Goal: Task Accomplishment & Management: Complete application form

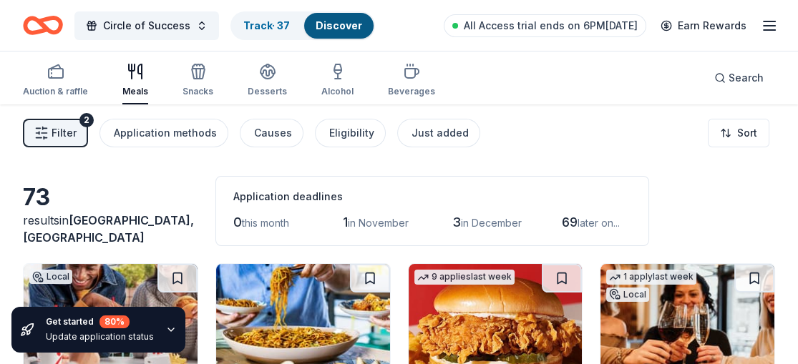
click at [320, 29] on link "Discover" at bounding box center [339, 25] width 47 height 12
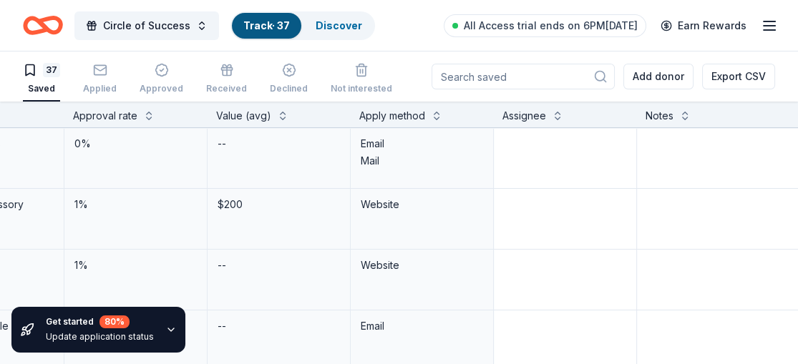
scroll to position [0, 511]
click at [657, 145] on textarea at bounding box center [743, 158] width 212 height 57
type textarea "a"
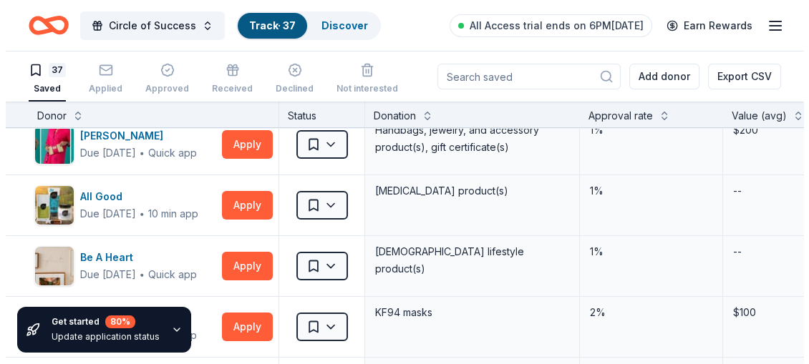
scroll to position [0, 0]
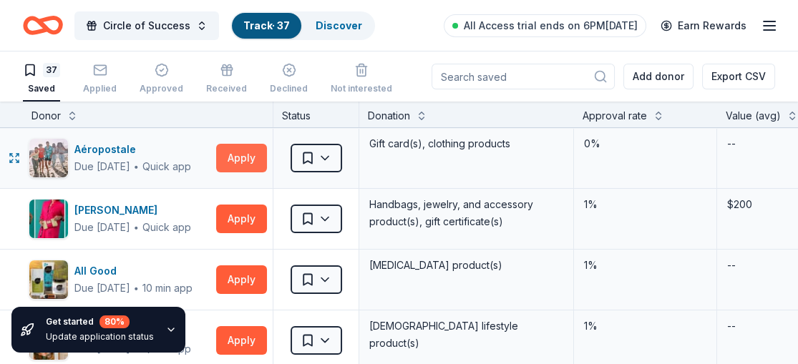
click at [253, 155] on button "Apply" at bounding box center [241, 158] width 51 height 29
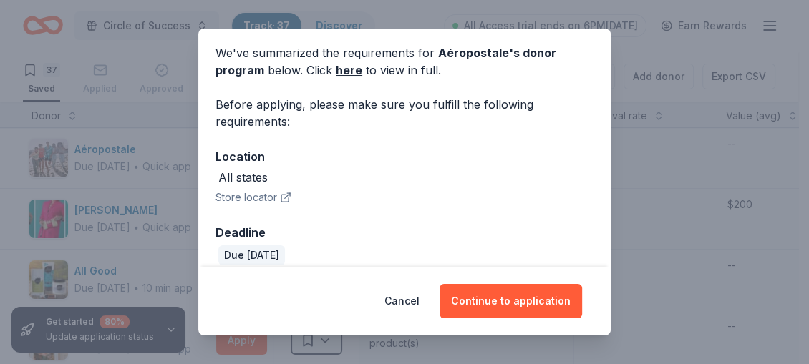
scroll to position [68, 0]
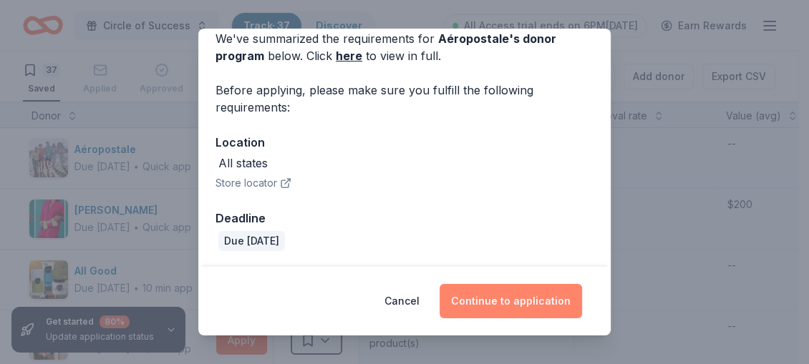
click at [499, 295] on button "Continue to application" at bounding box center [511, 301] width 142 height 34
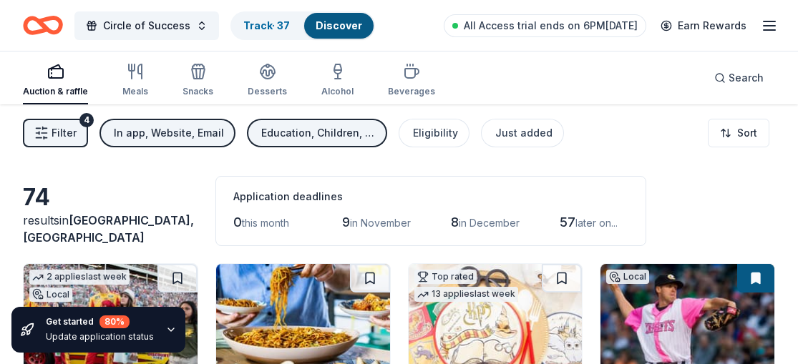
scroll to position [4478, 0]
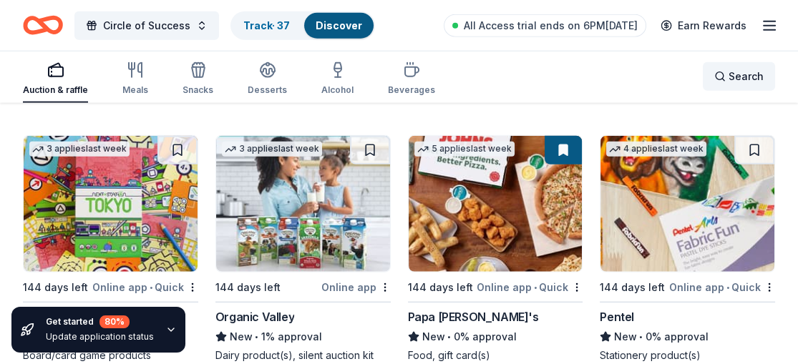
click at [726, 77] on div "Search" at bounding box center [738, 76] width 49 height 17
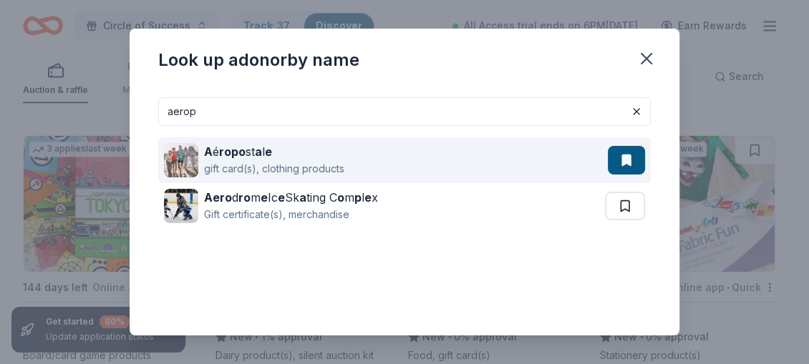
type input "aerop"
click at [267, 166] on div "gift card(s), clothing products" at bounding box center [274, 168] width 140 height 17
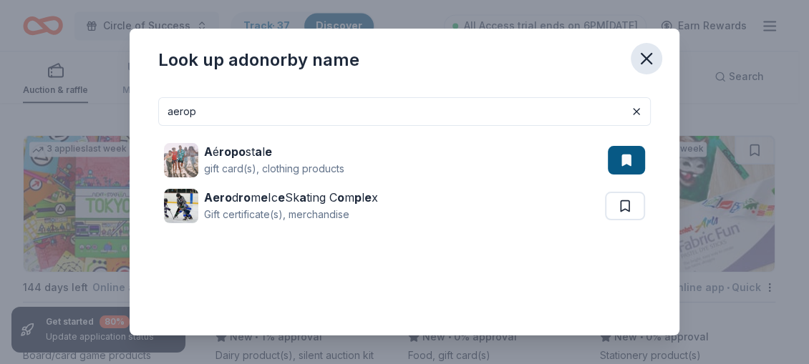
click at [647, 52] on icon "button" at bounding box center [646, 59] width 20 height 20
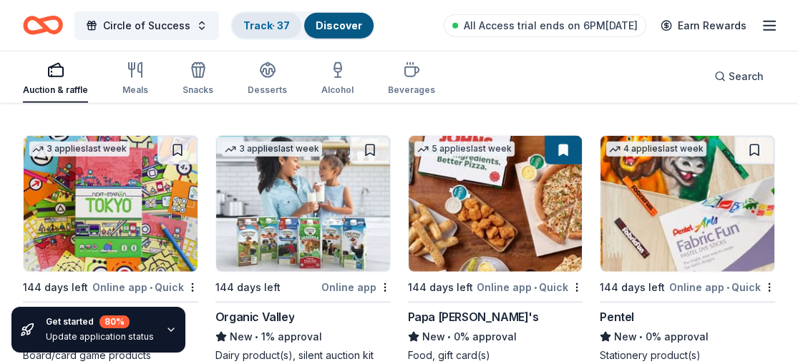
click at [263, 19] on link "Track · 37" at bounding box center [266, 25] width 47 height 12
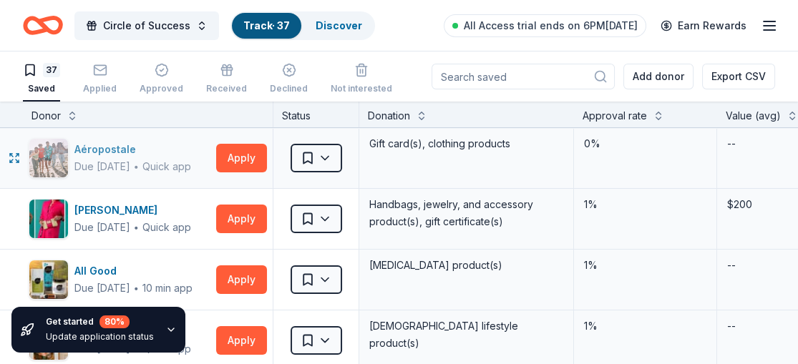
click at [120, 147] on div "Aéropostale" at bounding box center [132, 149] width 117 height 17
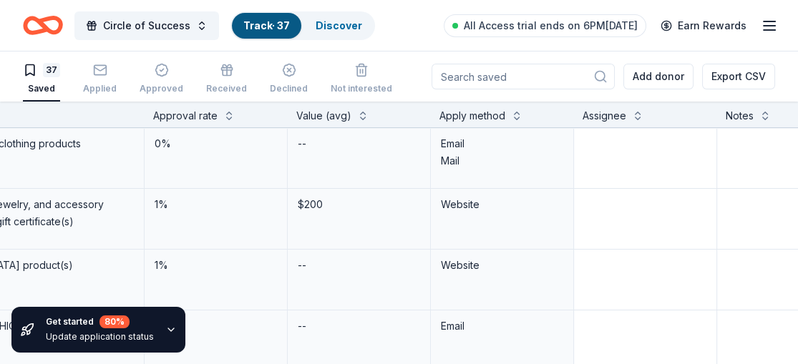
scroll to position [0, 470]
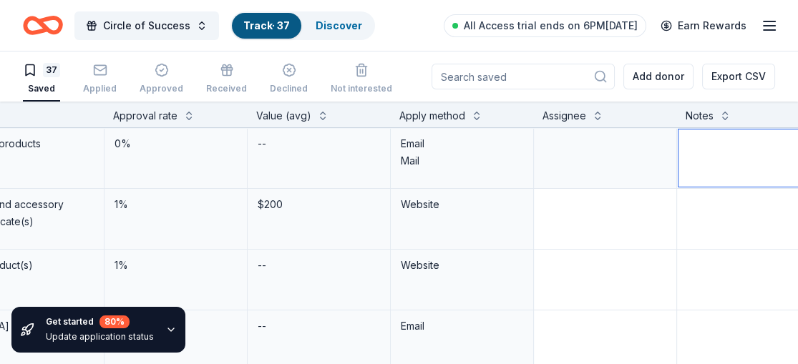
click at [685, 147] on textarea at bounding box center [785, 158] width 212 height 57
type textarea "applied 8-22"
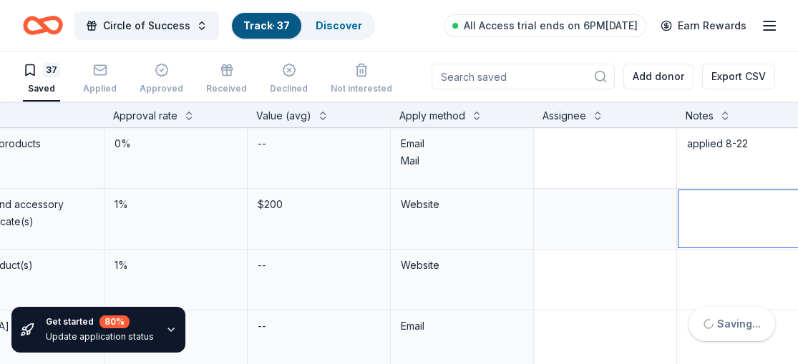
click at [772, 206] on textarea at bounding box center [785, 218] width 212 height 57
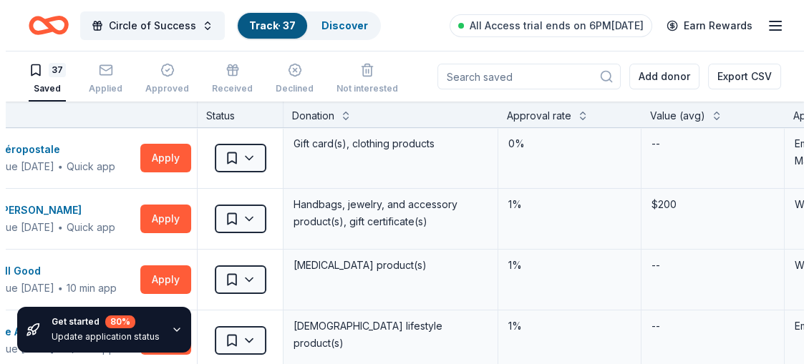
scroll to position [0, 0]
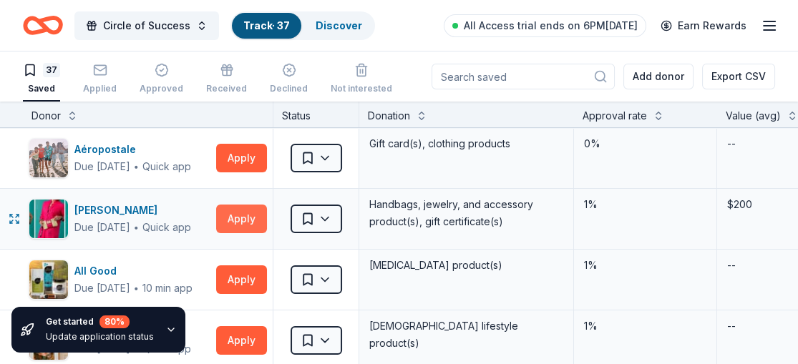
click at [256, 213] on button "Apply" at bounding box center [241, 219] width 51 height 29
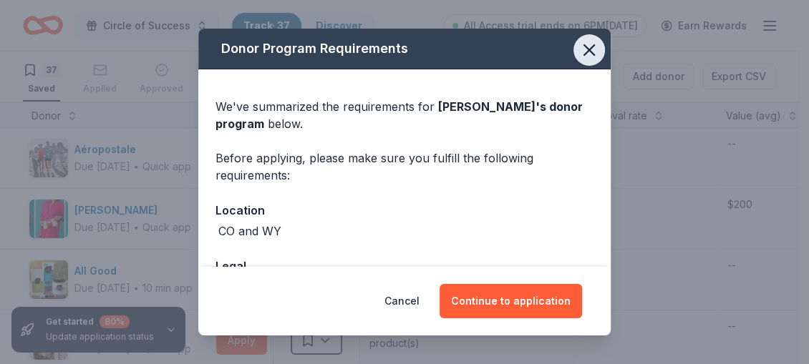
click at [581, 57] on icon "button" at bounding box center [589, 50] width 20 height 20
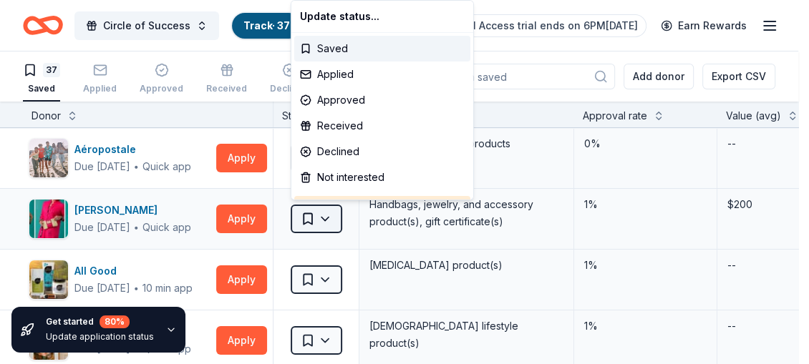
click at [326, 212] on html "Circle of Success Track · 37 Discover All Access trial ends on 6PM, 8/23 Earn R…" at bounding box center [404, 182] width 809 height 364
click at [341, 173] on div "Not interested" at bounding box center [382, 178] width 176 height 26
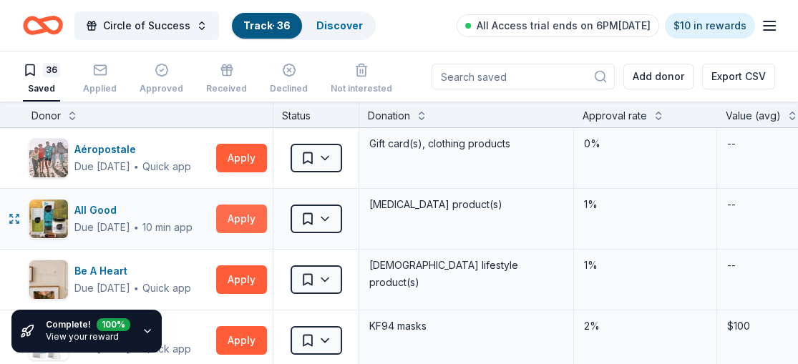
click at [237, 216] on button "Apply" at bounding box center [241, 219] width 51 height 29
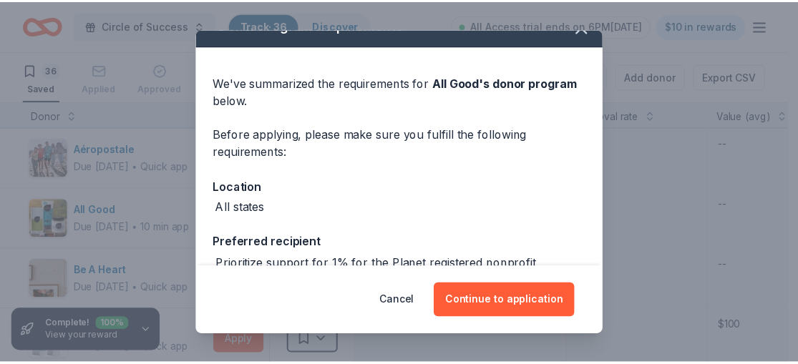
scroll to position [25, 0]
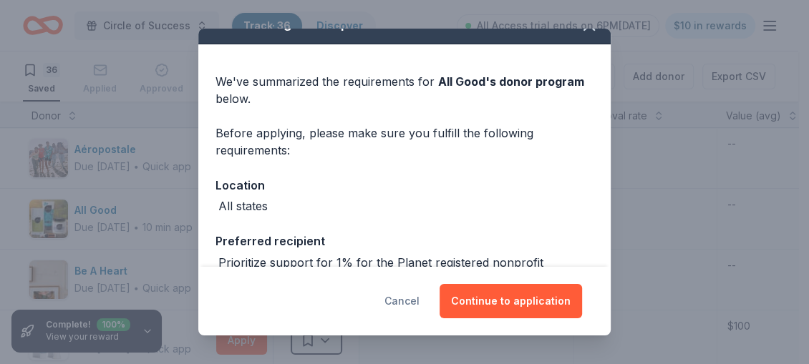
click at [415, 299] on button "Cancel" at bounding box center [401, 301] width 35 height 34
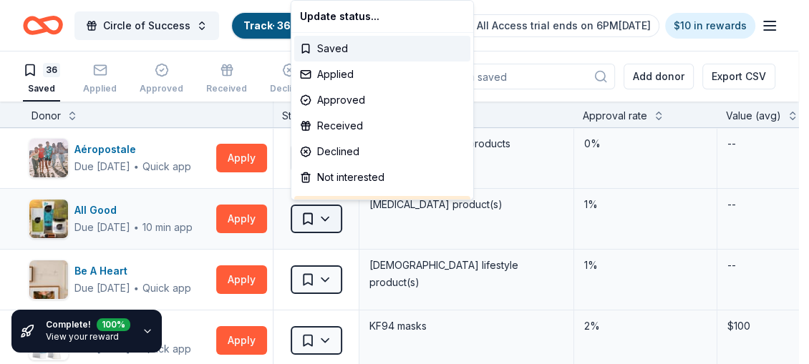
click at [327, 219] on html "Circle of Success Track · 36 Discover All Access trial ends on 6PM, 8/23 $10 in…" at bounding box center [404, 182] width 809 height 364
click at [368, 175] on div "Not interested" at bounding box center [382, 178] width 176 height 26
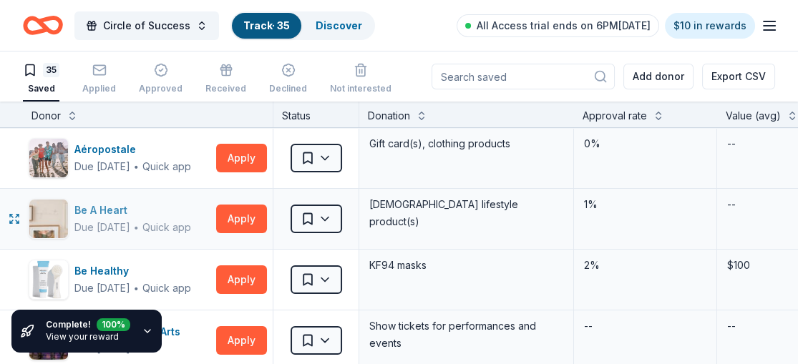
click at [170, 223] on div "Quick app" at bounding box center [166, 227] width 49 height 14
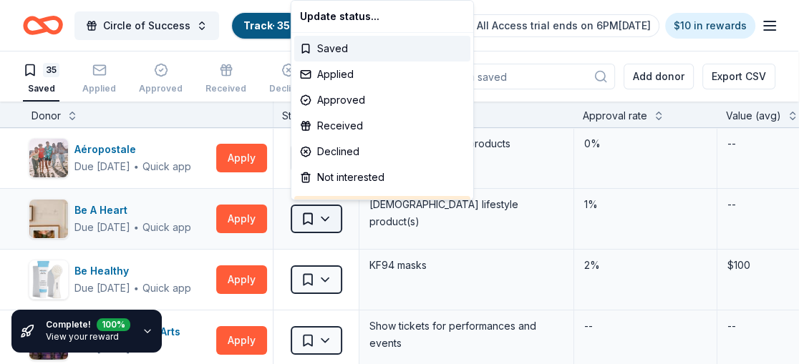
click at [324, 220] on html "Circle of Success Track · 35 Discover All Access trial ends on 6PM, 8/23 $10 in…" at bounding box center [404, 182] width 809 height 364
click at [339, 178] on div "Not interested" at bounding box center [382, 178] width 176 height 26
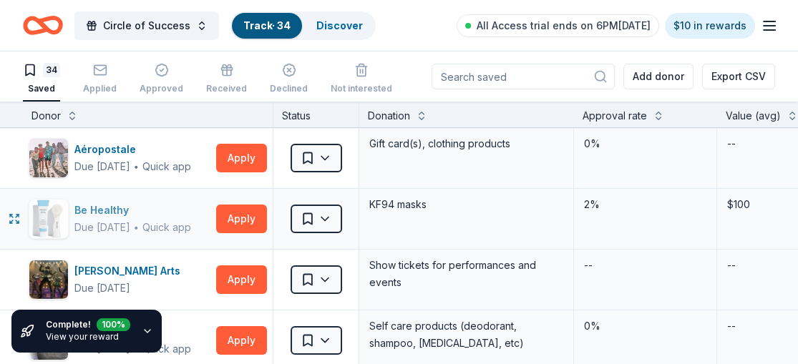
click at [157, 220] on div "Due in 144 days ∙ Quick app" at bounding box center [132, 227] width 117 height 17
click at [242, 212] on button "Apply" at bounding box center [241, 219] width 51 height 29
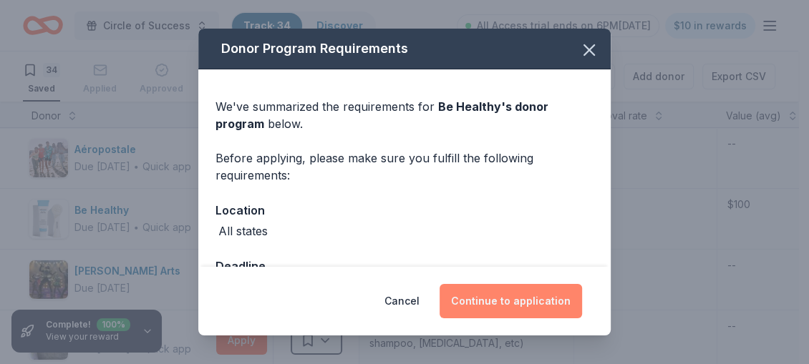
click at [518, 299] on button "Continue to application" at bounding box center [511, 301] width 142 height 34
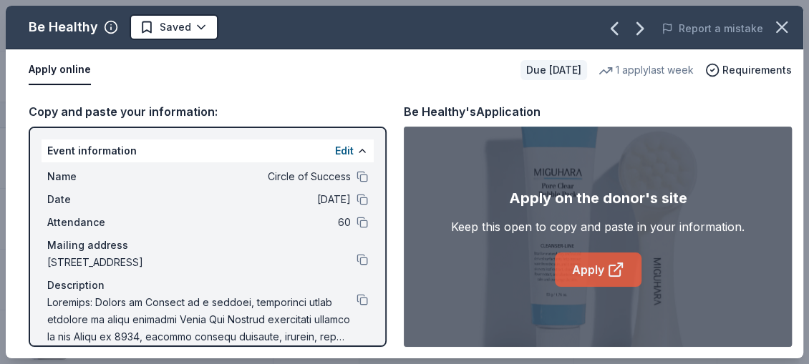
click at [585, 265] on link "Apply" at bounding box center [598, 270] width 87 height 34
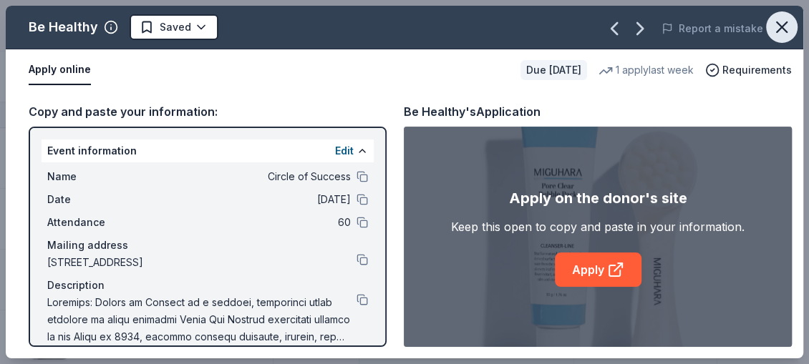
click at [780, 24] on icon "button" at bounding box center [782, 27] width 20 height 20
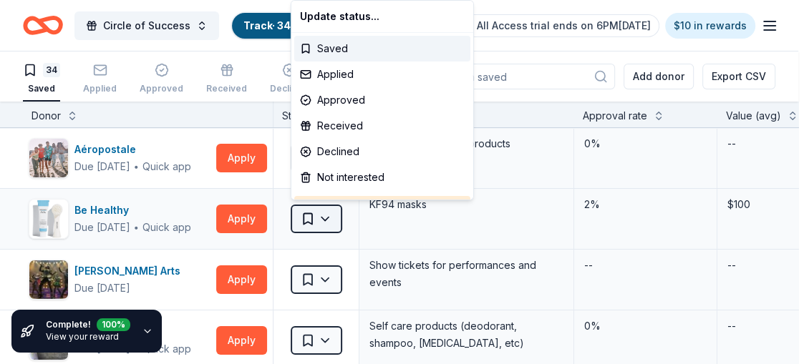
click at [320, 213] on html "Circle of Success Track · 34 Discover All Access trial ends on 6PM, 8/23 $10 in…" at bounding box center [404, 182] width 809 height 364
click at [341, 180] on div "Not interested" at bounding box center [382, 178] width 176 height 26
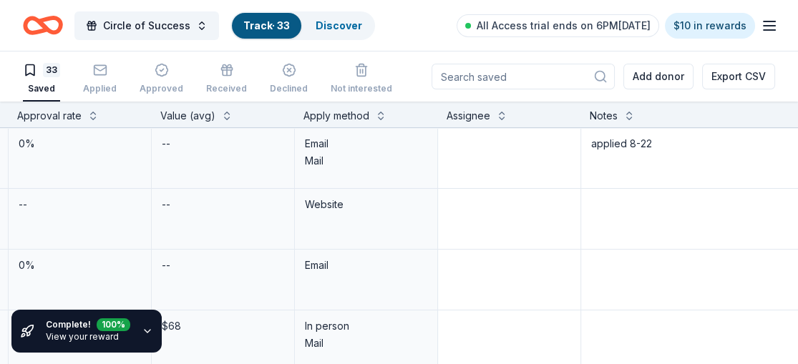
scroll to position [0, 596]
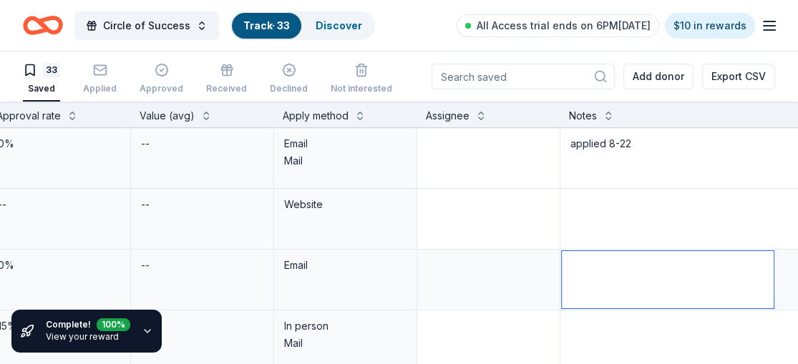
click at [572, 263] on textarea at bounding box center [668, 279] width 212 height 57
type textarea "applied 8-22"
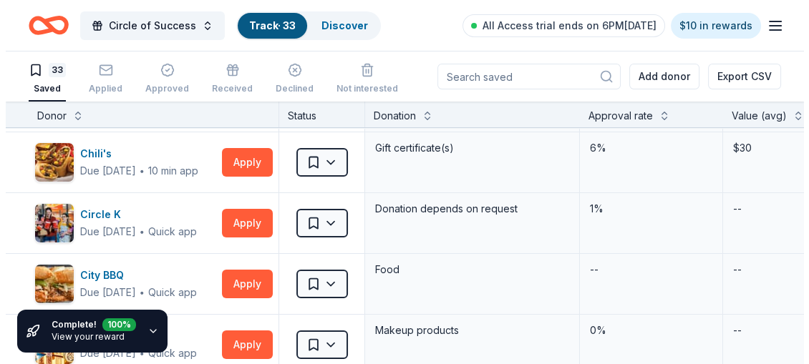
scroll to position [305, 0]
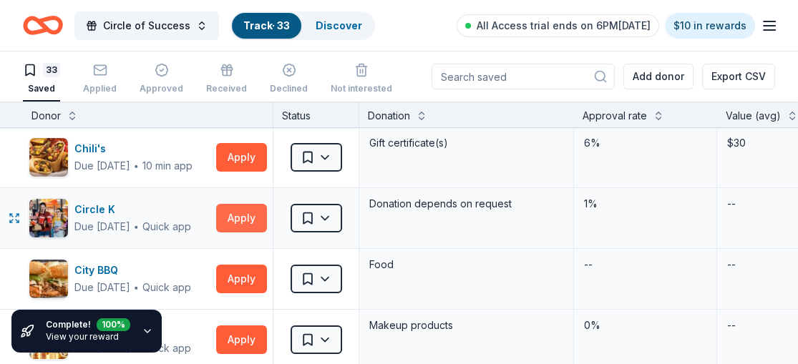
click at [243, 220] on button "Apply" at bounding box center [241, 218] width 51 height 29
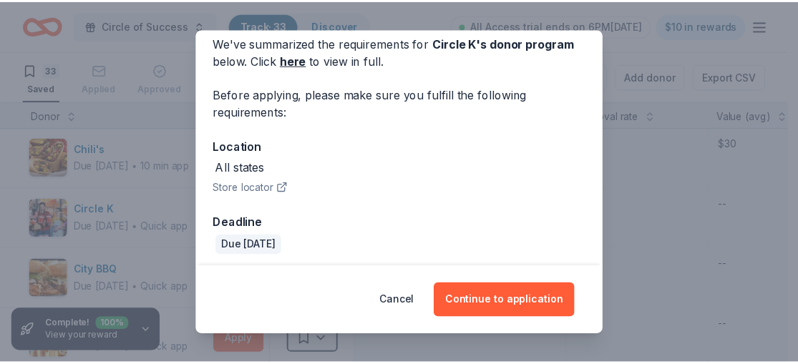
scroll to position [68, 0]
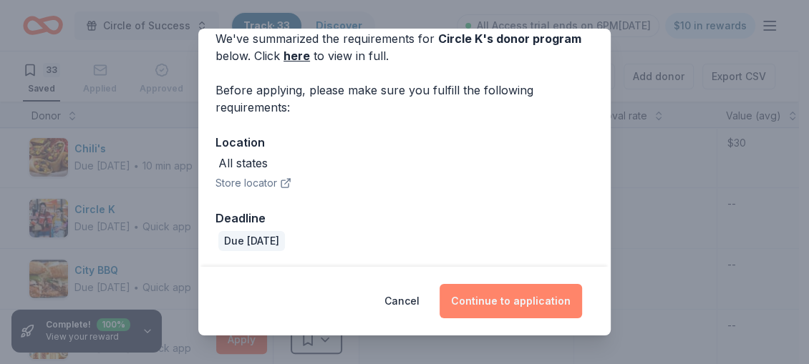
click at [520, 300] on button "Continue to application" at bounding box center [511, 301] width 142 height 34
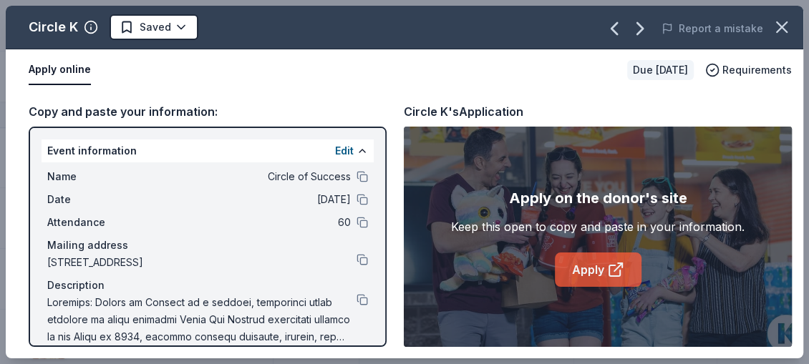
click at [596, 275] on link "Apply" at bounding box center [598, 270] width 87 height 34
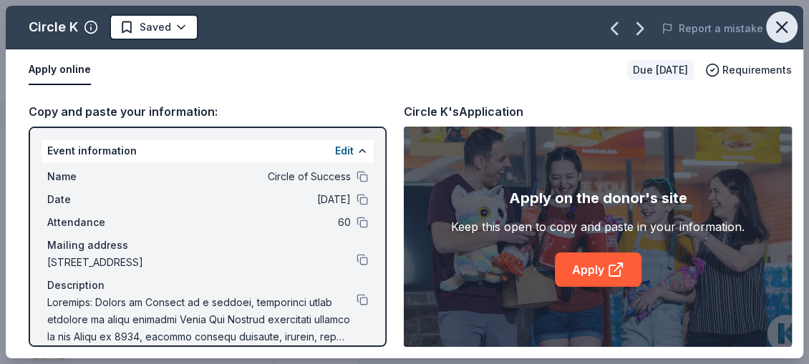
click at [786, 26] on icon "button" at bounding box center [782, 27] width 20 height 20
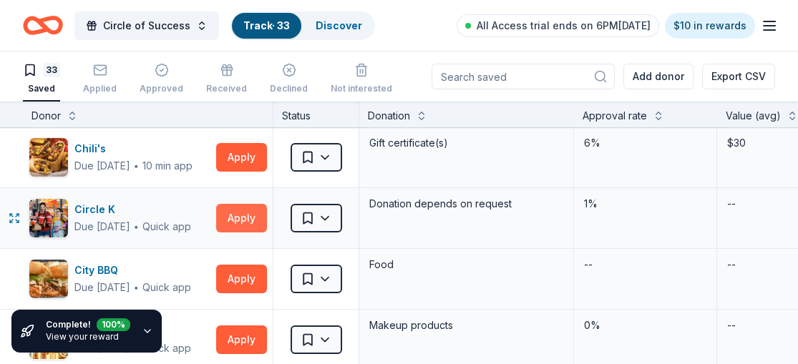
click at [240, 217] on button "Apply" at bounding box center [241, 218] width 51 height 29
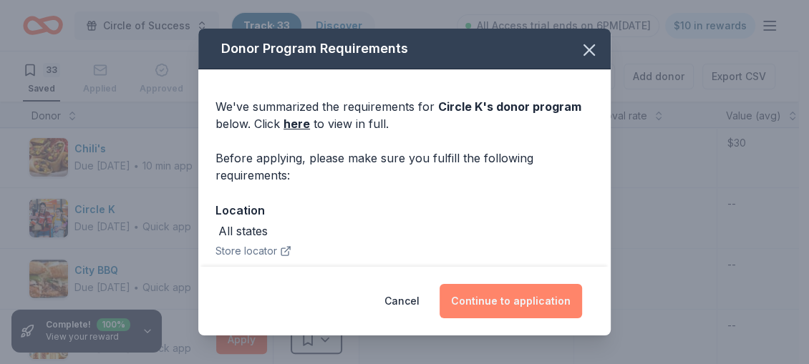
click at [497, 296] on button "Continue to application" at bounding box center [511, 301] width 142 height 34
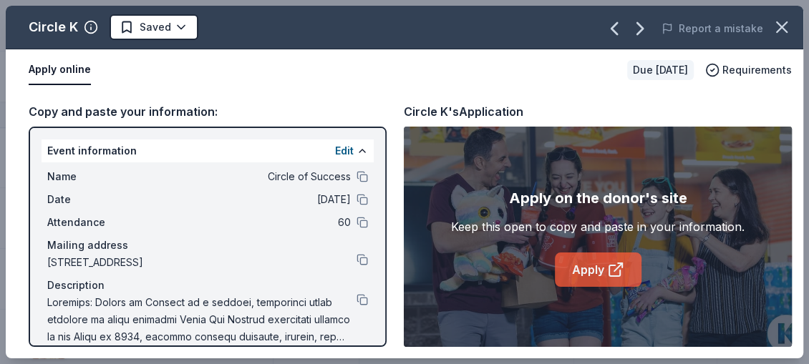
click at [599, 268] on link "Apply" at bounding box center [598, 270] width 87 height 34
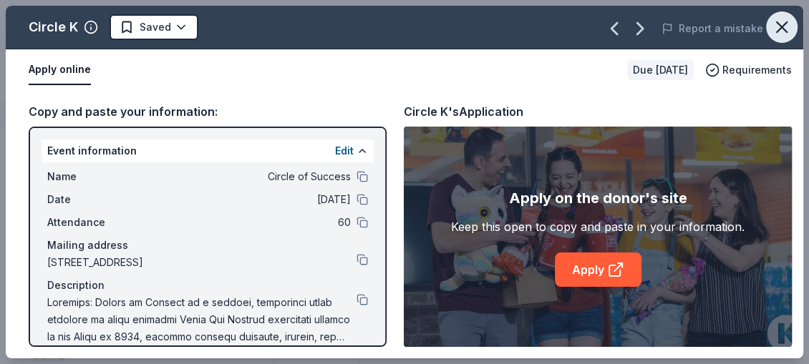
click at [777, 23] on icon "button" at bounding box center [782, 27] width 10 height 10
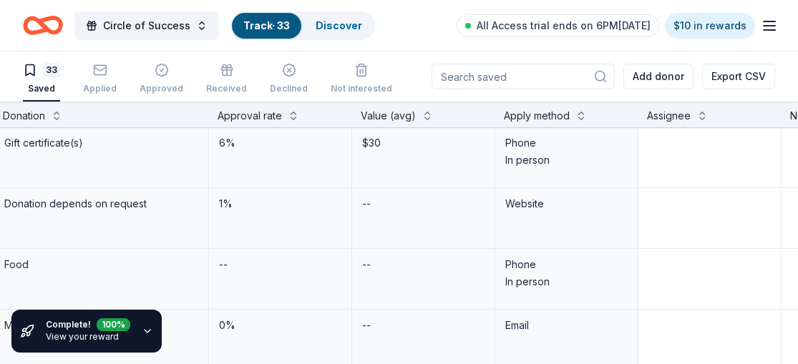
scroll to position [305, 374]
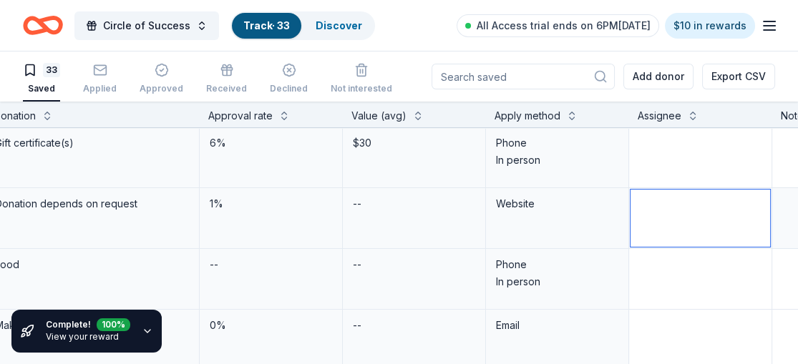
click at [643, 200] on textarea at bounding box center [701, 218] width 140 height 57
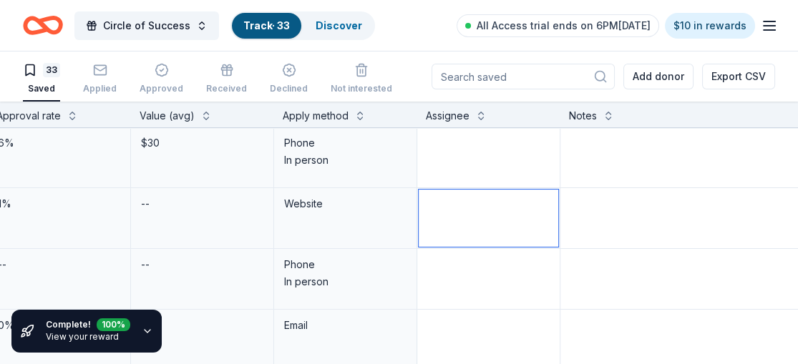
scroll to position [305, 587]
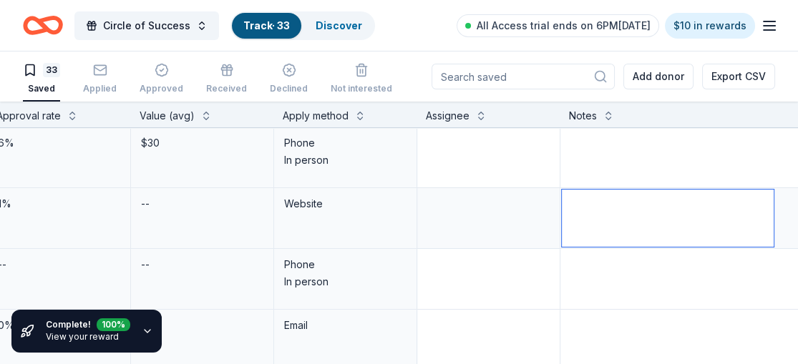
click at [568, 195] on textarea at bounding box center [668, 218] width 212 height 57
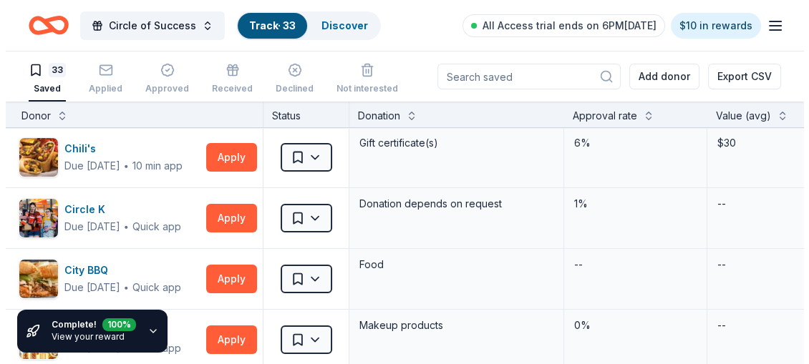
scroll to position [305, 0]
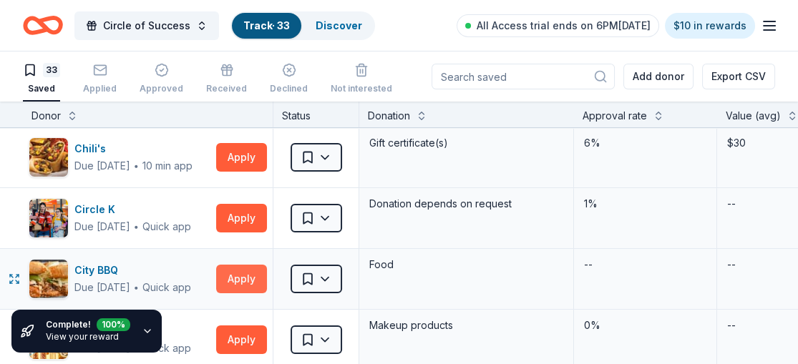
type textarea "completed 8-22"
click at [222, 276] on button "Apply" at bounding box center [241, 279] width 51 height 29
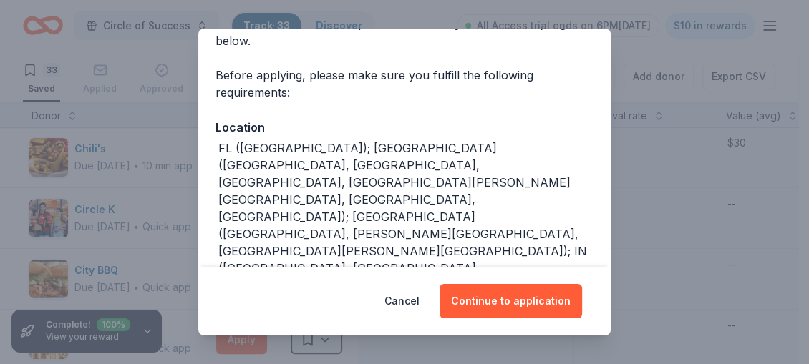
scroll to position [84, 0]
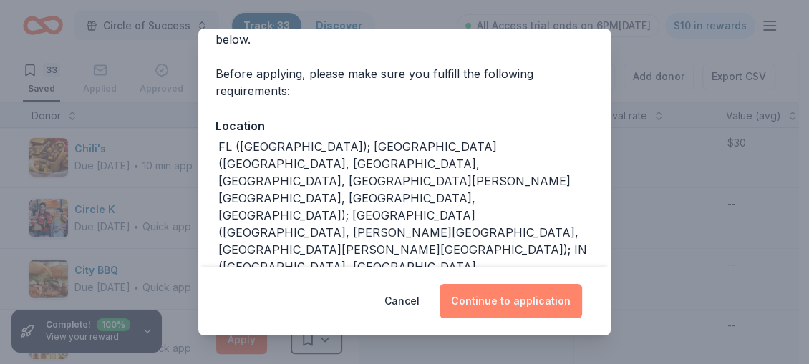
click at [529, 300] on button "Continue to application" at bounding box center [511, 301] width 142 height 34
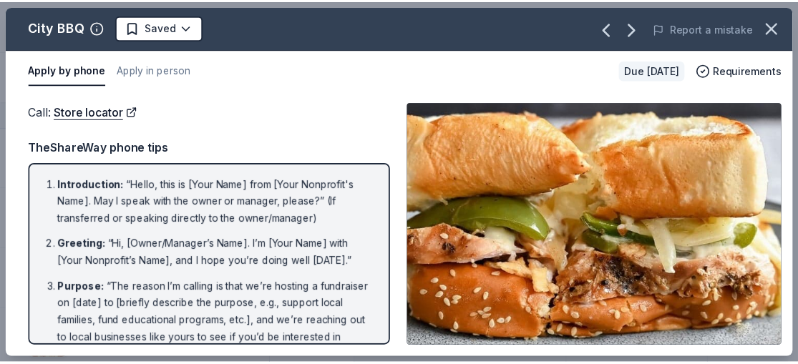
scroll to position [4478, 0]
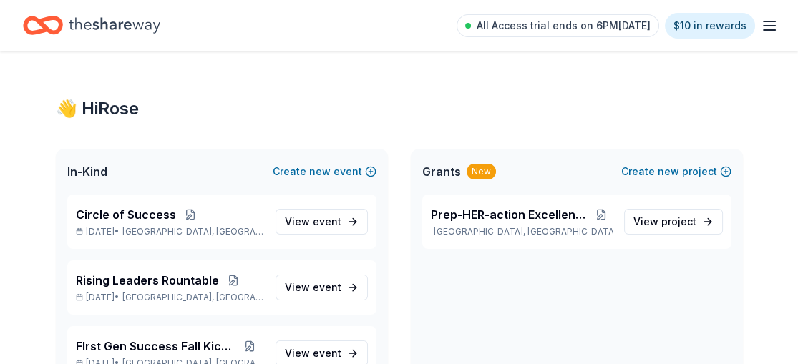
click at [786, 26] on div "All Access trial ends on 6PM, 8/23 $10 in rewards" at bounding box center [399, 25] width 798 height 51
click at [143, 217] on span "Circle of Success" at bounding box center [126, 214] width 100 height 17
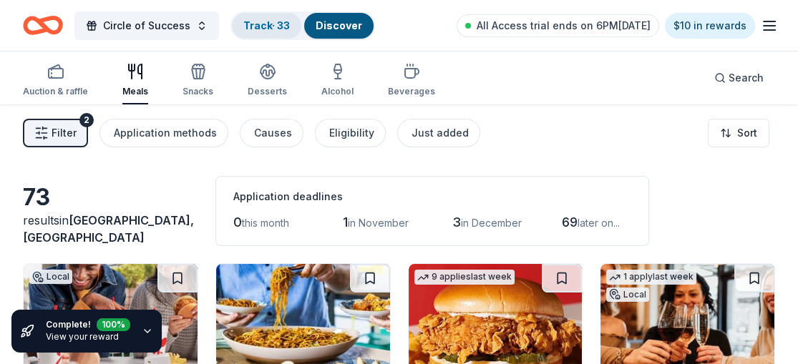
click at [271, 23] on link "Track · 33" at bounding box center [266, 25] width 47 height 12
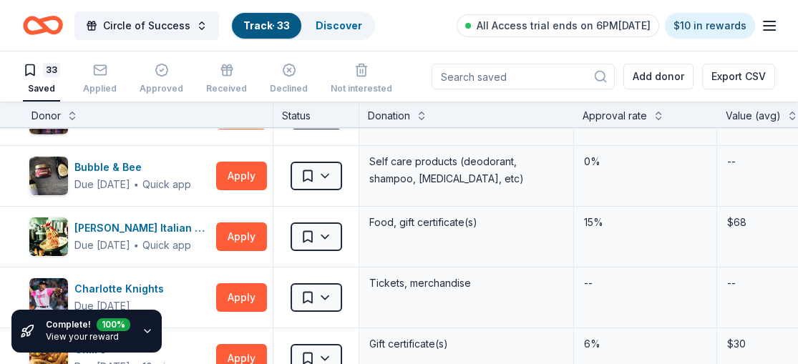
scroll to position [127, 0]
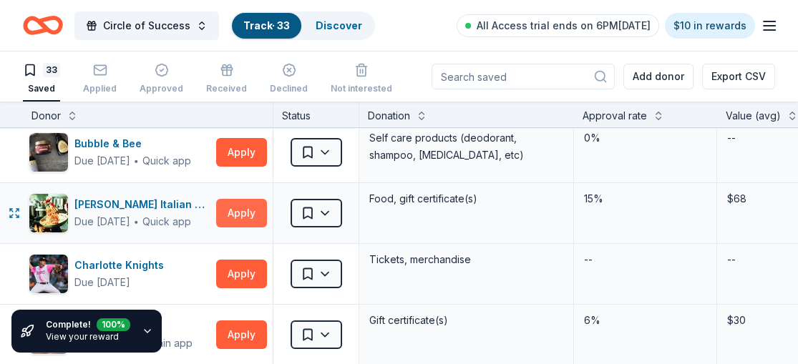
click at [245, 209] on button "Apply" at bounding box center [241, 213] width 51 height 29
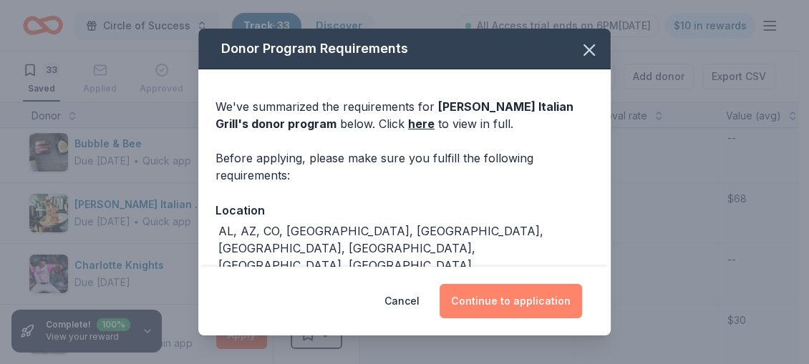
click at [484, 295] on button "Continue to application" at bounding box center [511, 301] width 142 height 34
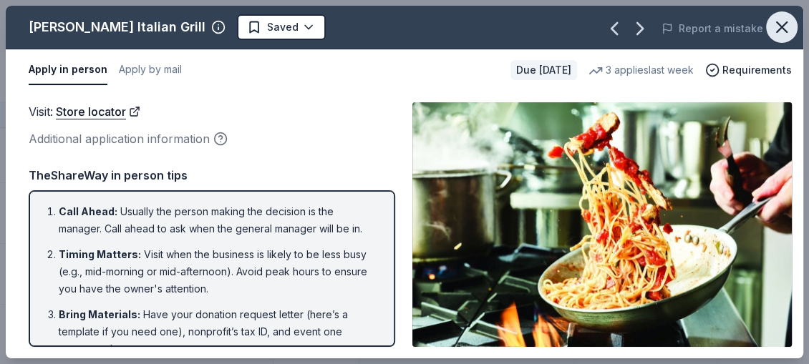
click at [777, 27] on icon "button" at bounding box center [782, 27] width 20 height 20
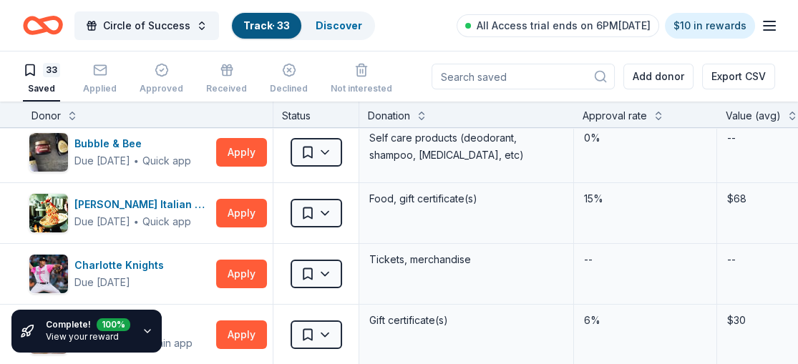
click at [777, 27] on icon "button" at bounding box center [769, 25] width 17 height 17
click at [781, 24] on div "Circle of Success Track · 33 Discover All Access trial ends on 6PM, 8/23 $10 in…" at bounding box center [399, 25] width 798 height 51
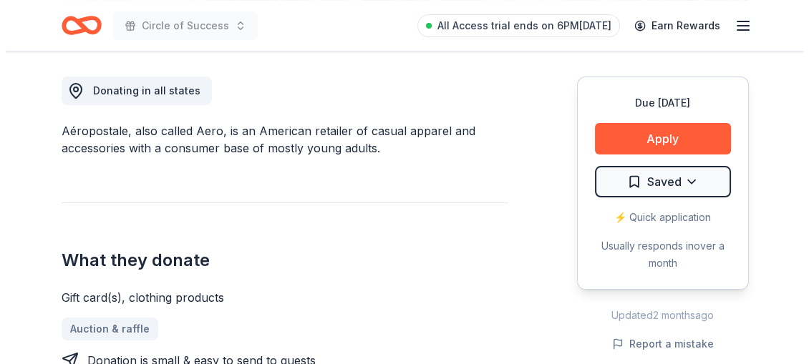
scroll to position [404, 0]
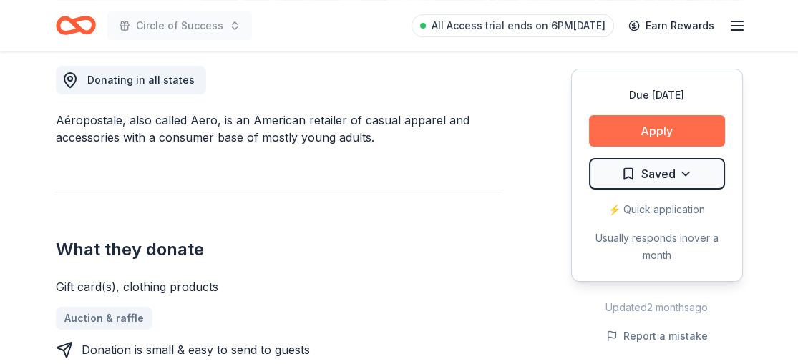
click at [640, 128] on button "Apply" at bounding box center [657, 130] width 136 height 31
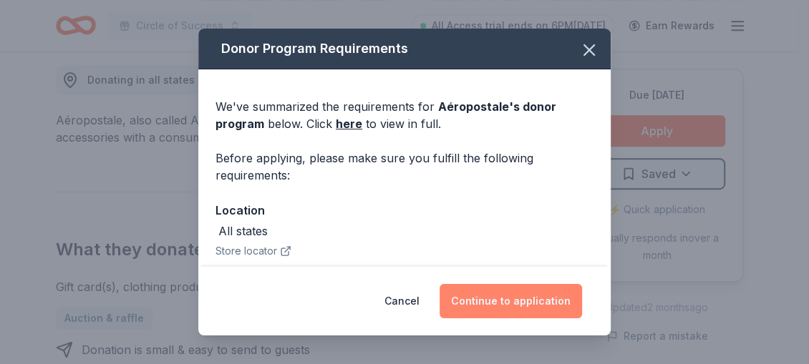
click at [510, 288] on button "Continue to application" at bounding box center [511, 301] width 142 height 34
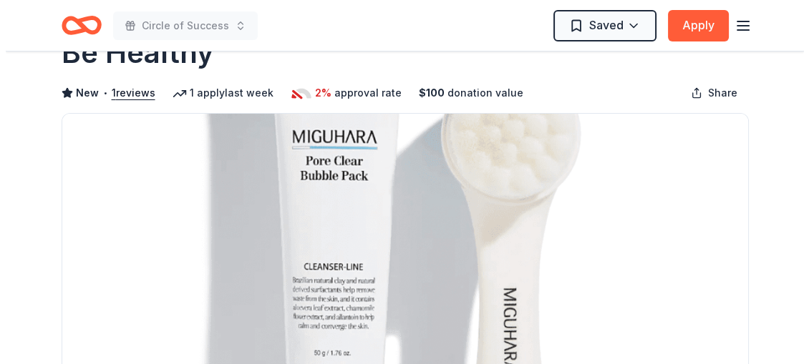
scroll to position [54, 0]
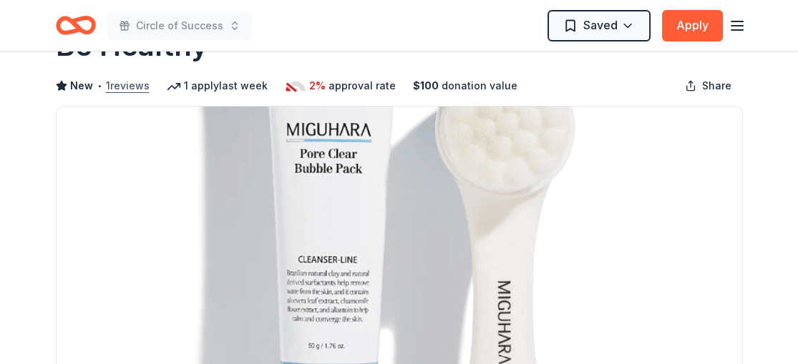
click at [127, 81] on button "1 reviews" at bounding box center [128, 85] width 44 height 17
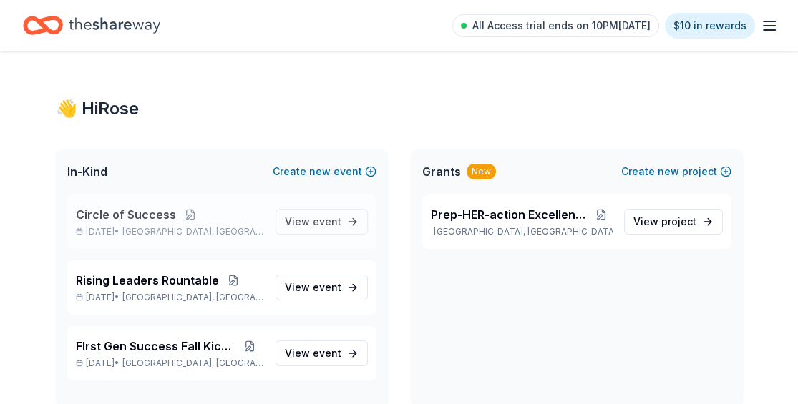
click at [116, 213] on span "Circle of Success" at bounding box center [126, 214] width 100 height 17
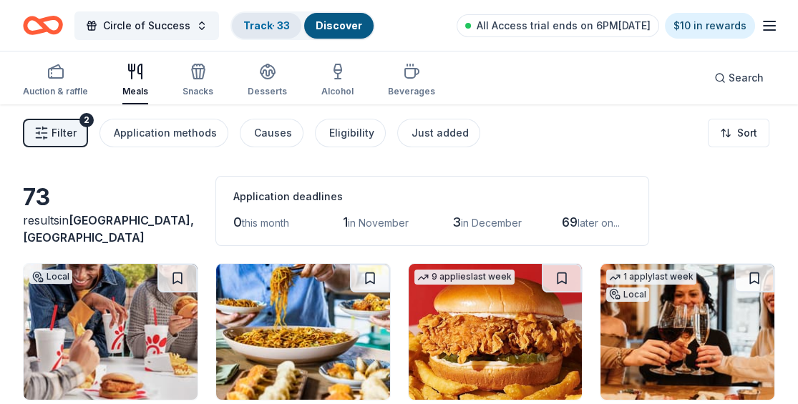
click at [249, 20] on link "Track · 33" at bounding box center [266, 25] width 47 height 12
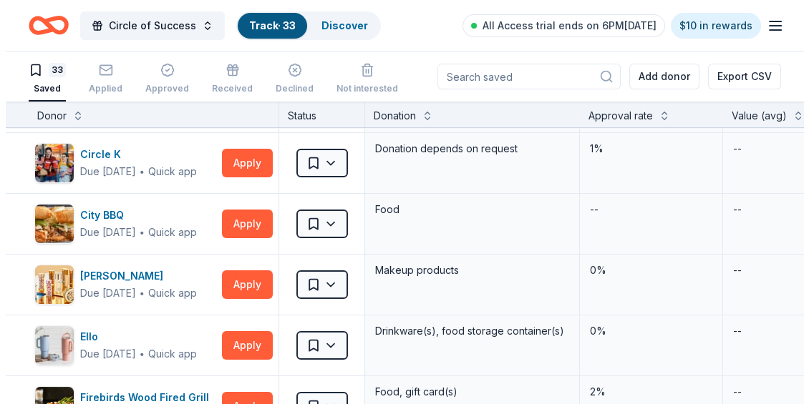
scroll to position [370, 0]
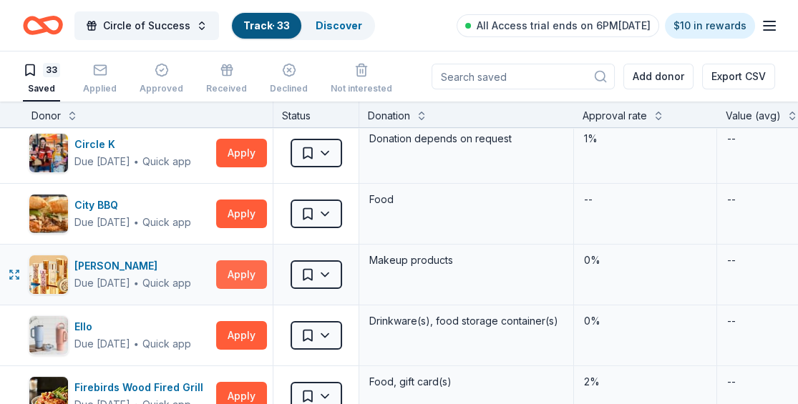
click at [242, 274] on button "Apply" at bounding box center [241, 275] width 51 height 29
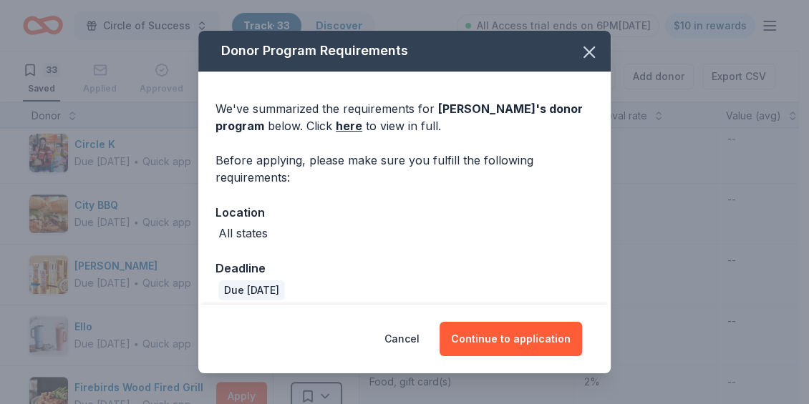
drag, startPoint x: 498, startPoint y: 346, endPoint x: 603, endPoint y: 268, distance: 130.6
click at [597, 296] on div "Donor Program Requirements We've summarized the requirements for Elizabeth Arde…" at bounding box center [404, 203] width 412 height 344
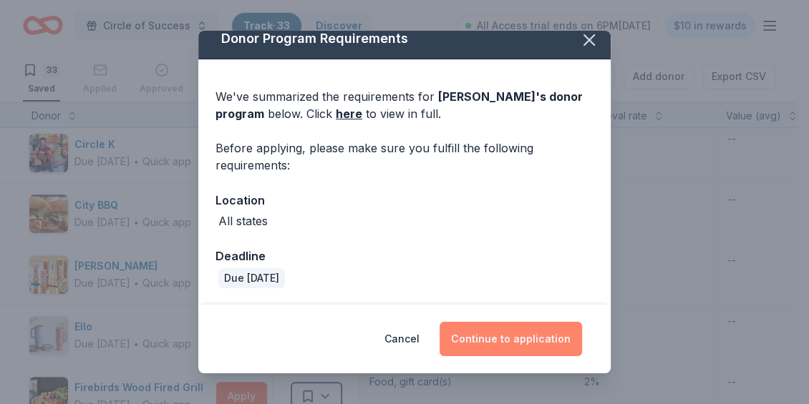
click at [492, 332] on button "Continue to application" at bounding box center [511, 339] width 142 height 34
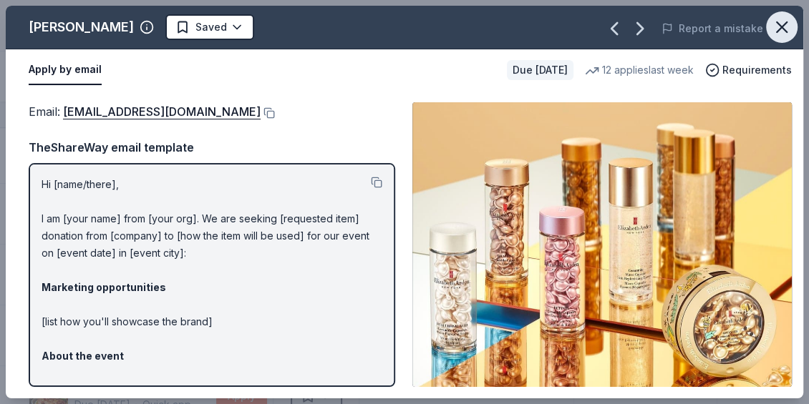
click at [789, 29] on icon "button" at bounding box center [782, 27] width 20 height 20
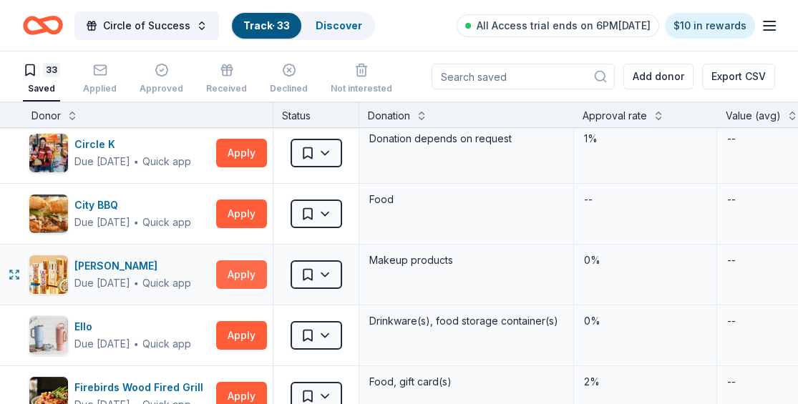
click at [248, 268] on button "Apply" at bounding box center [241, 275] width 51 height 29
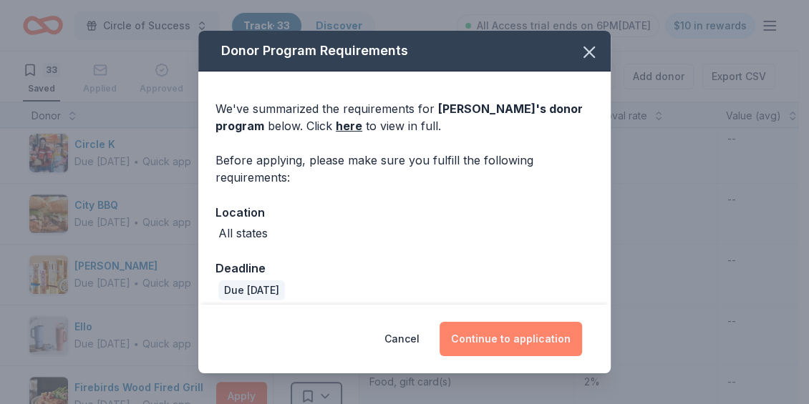
click at [499, 333] on button "Continue to application" at bounding box center [511, 339] width 142 height 34
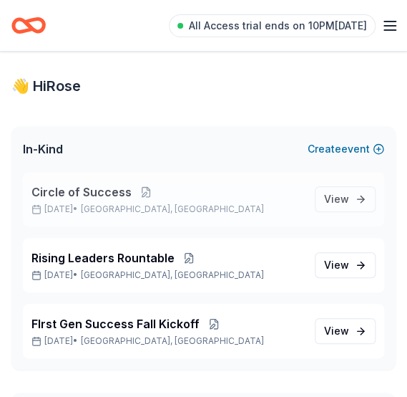
click at [78, 193] on span "Circle of Success" at bounding box center [81, 191] width 100 height 17
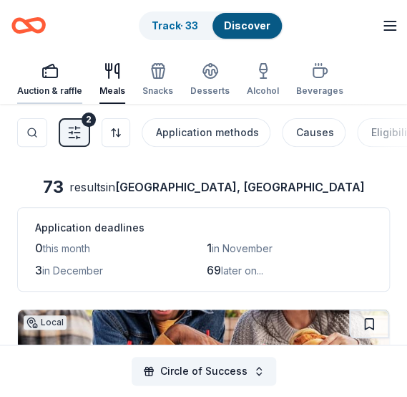
click at [34, 91] on div "Auction & raffle" at bounding box center [49, 90] width 65 height 11
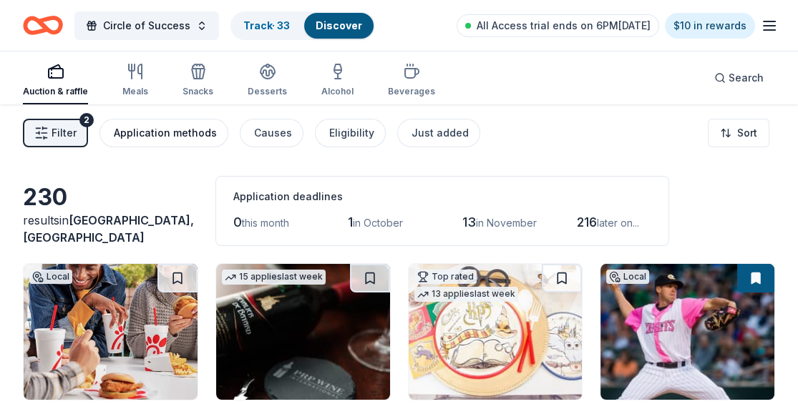
click at [190, 128] on div "Application methods" at bounding box center [165, 133] width 103 height 17
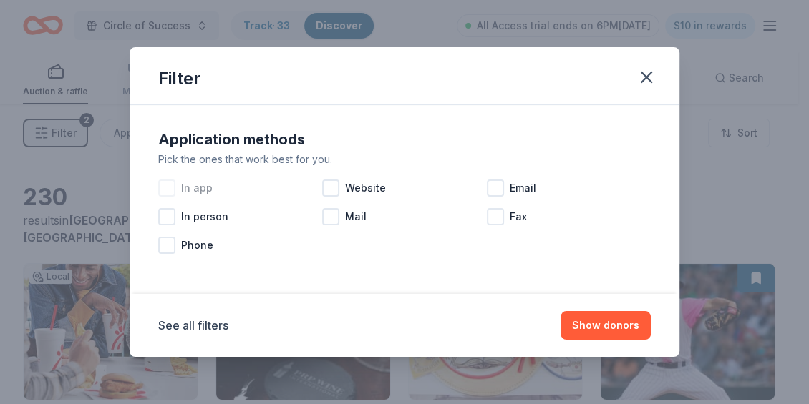
click at [174, 186] on div at bounding box center [166, 188] width 17 height 17
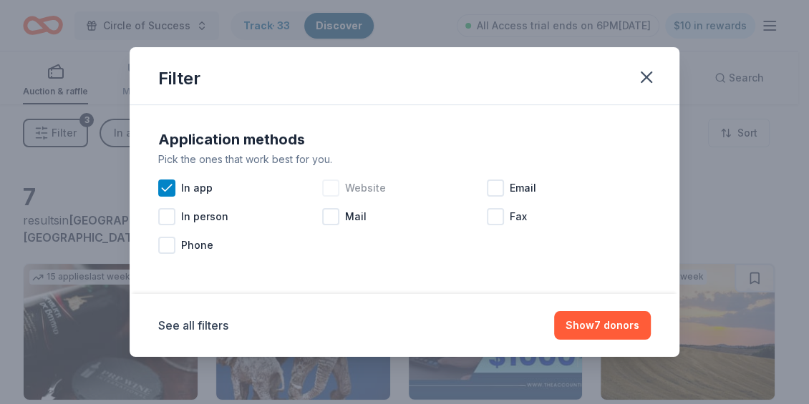
click at [337, 190] on div at bounding box center [330, 188] width 17 height 17
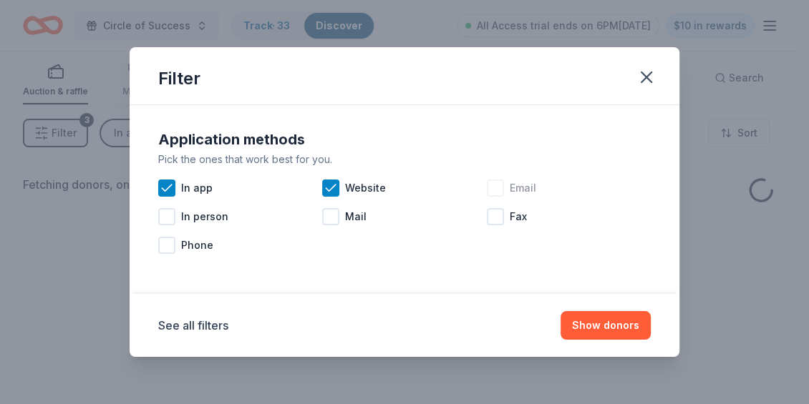
click at [407, 191] on div at bounding box center [495, 188] width 17 height 17
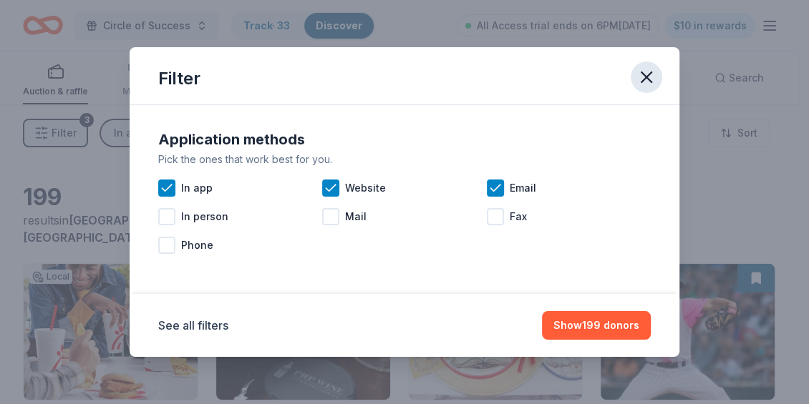
click at [407, 78] on icon "button" at bounding box center [646, 77] width 10 height 10
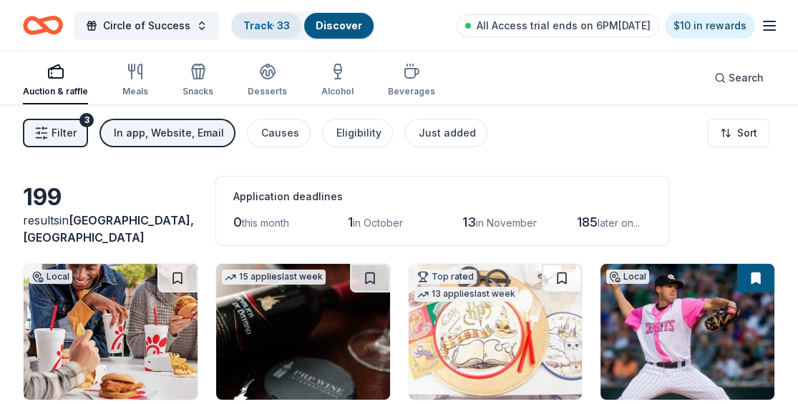
click at [243, 21] on link "Track · 33" at bounding box center [266, 25] width 47 height 12
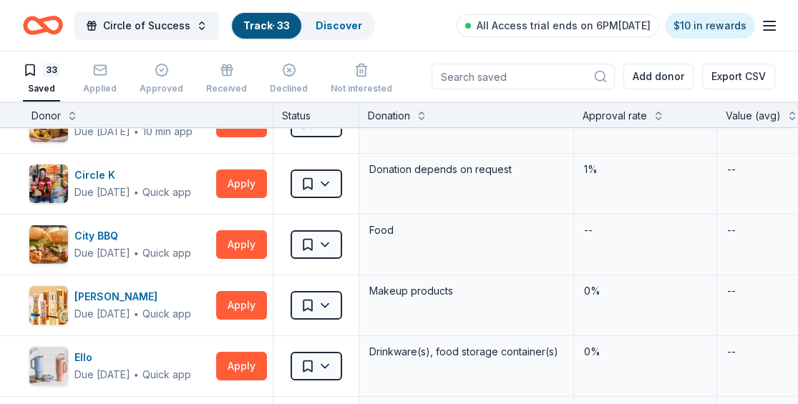
scroll to position [349, 0]
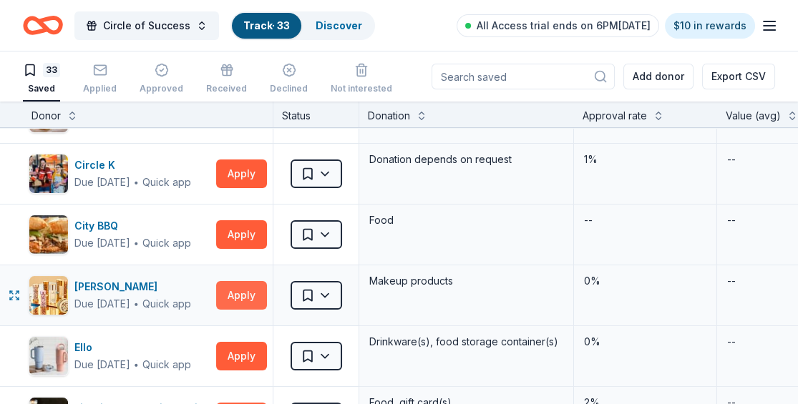
click at [238, 298] on button "Apply" at bounding box center [241, 295] width 51 height 29
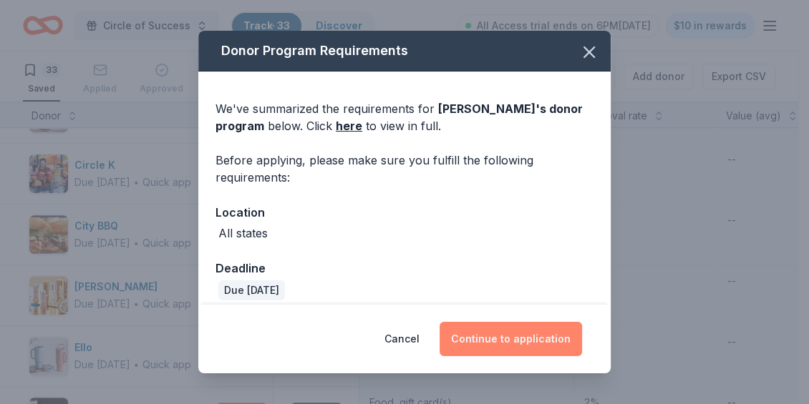
click at [407, 341] on button "Continue to application" at bounding box center [511, 339] width 142 height 34
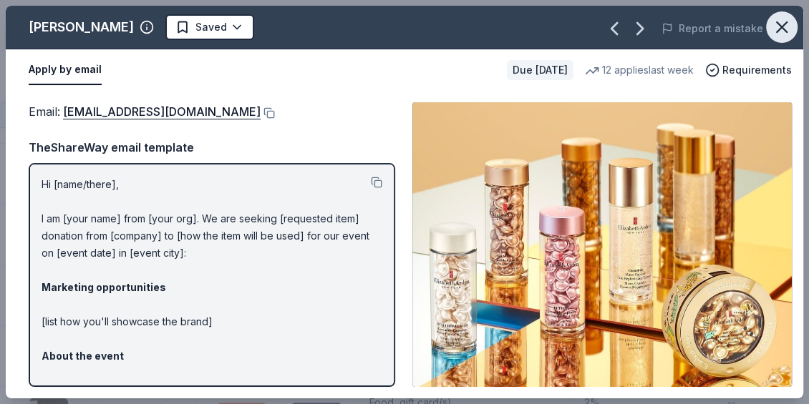
click at [407, 24] on icon "button" at bounding box center [782, 27] width 20 height 20
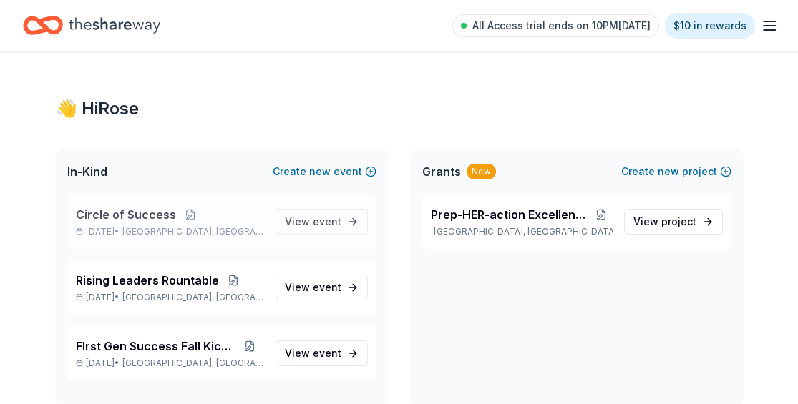
click at [135, 213] on span "Circle of Success" at bounding box center [126, 214] width 100 height 17
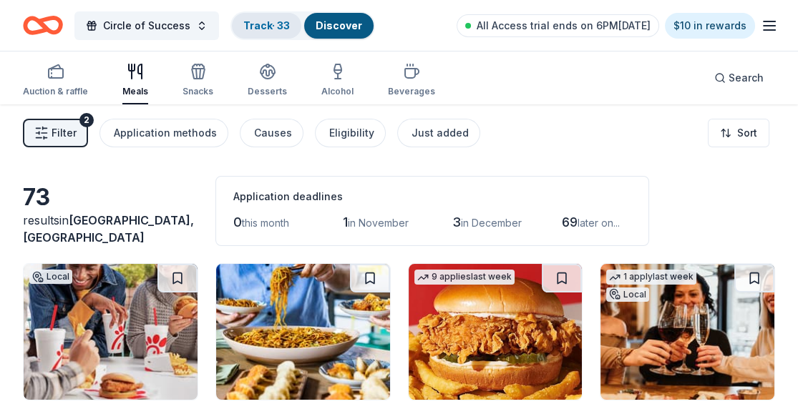
click at [266, 25] on link "Track · 33" at bounding box center [266, 25] width 47 height 12
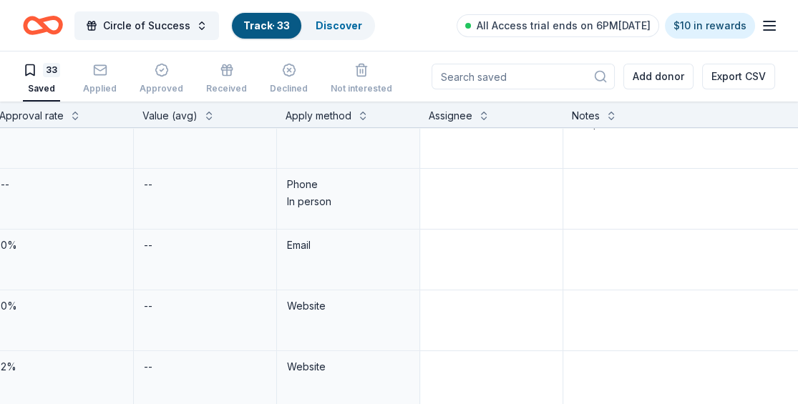
scroll to position [385, 596]
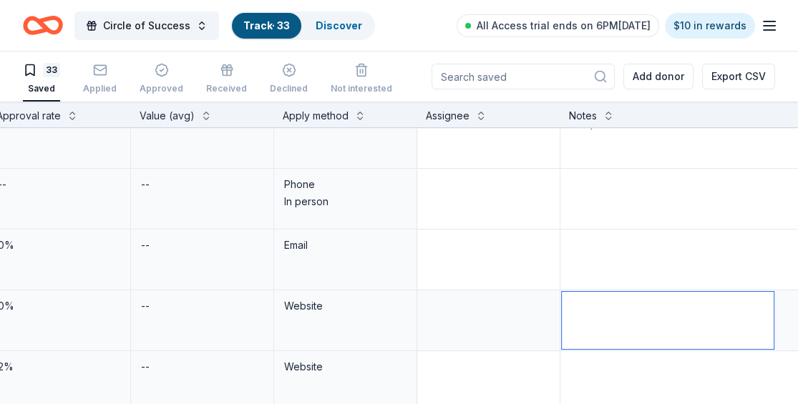
click at [407, 308] on textarea at bounding box center [668, 320] width 212 height 57
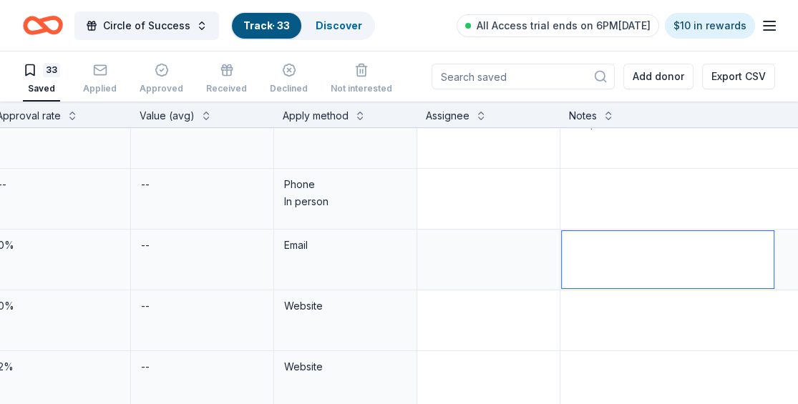
click at [407, 236] on textarea at bounding box center [668, 259] width 212 height 57
type textarea "email sent 8-22"
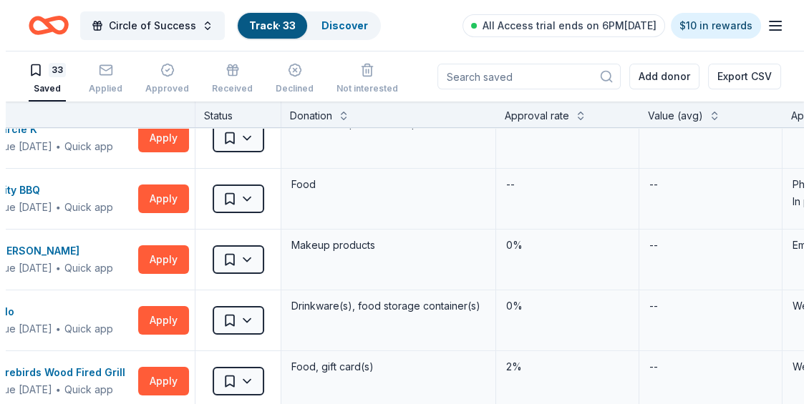
scroll to position [385, 0]
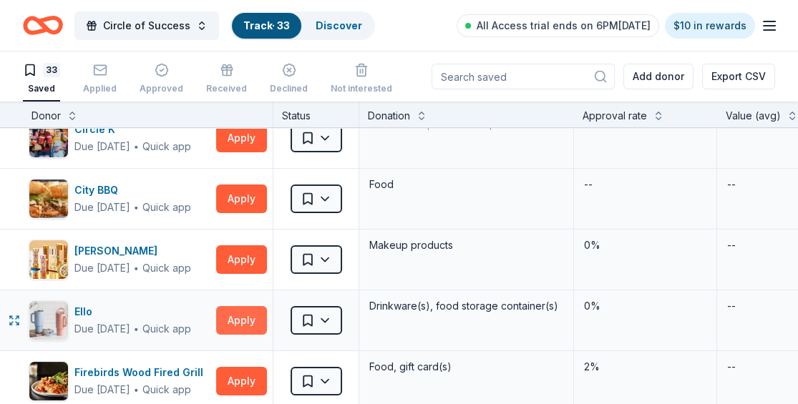
click at [241, 319] on button "Apply" at bounding box center [241, 320] width 51 height 29
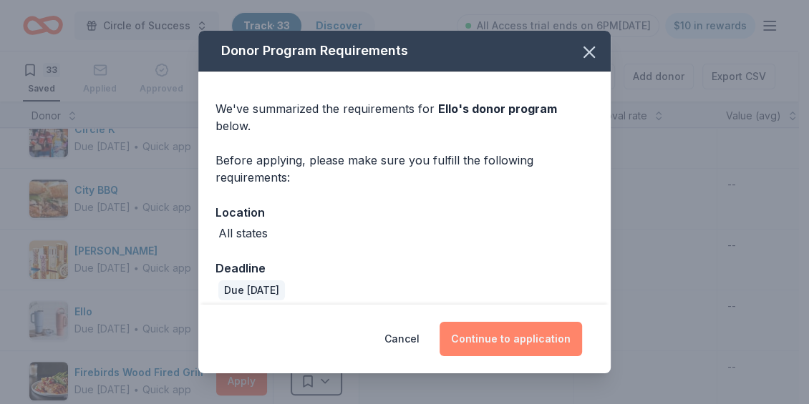
click at [407, 328] on button "Continue to application" at bounding box center [511, 339] width 142 height 34
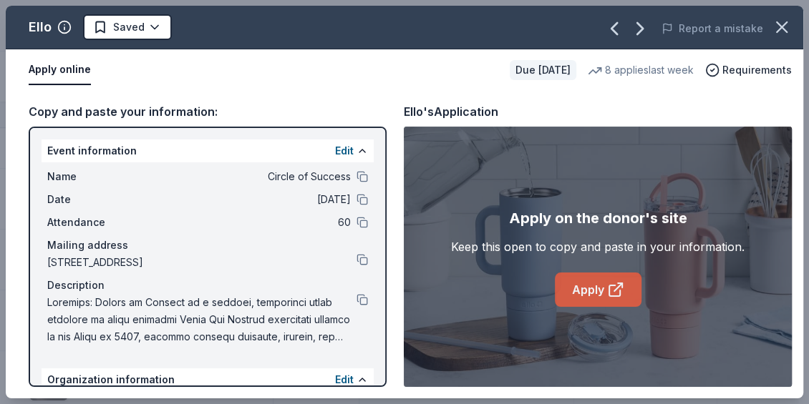
click at [407, 284] on icon at bounding box center [615, 289] width 17 height 17
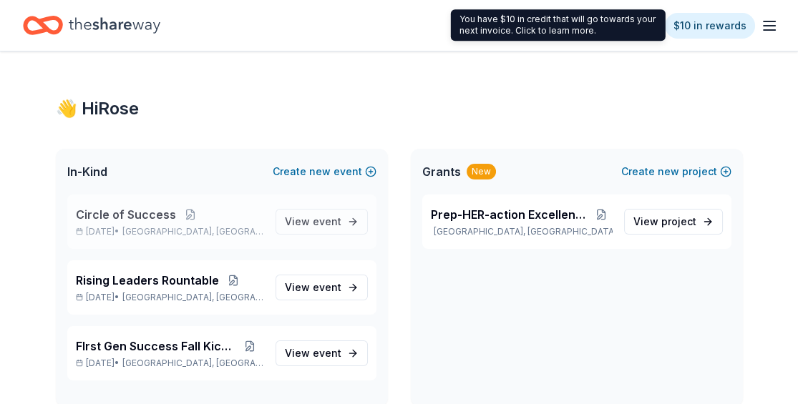
click at [152, 215] on span "Circle of Success" at bounding box center [126, 214] width 100 height 17
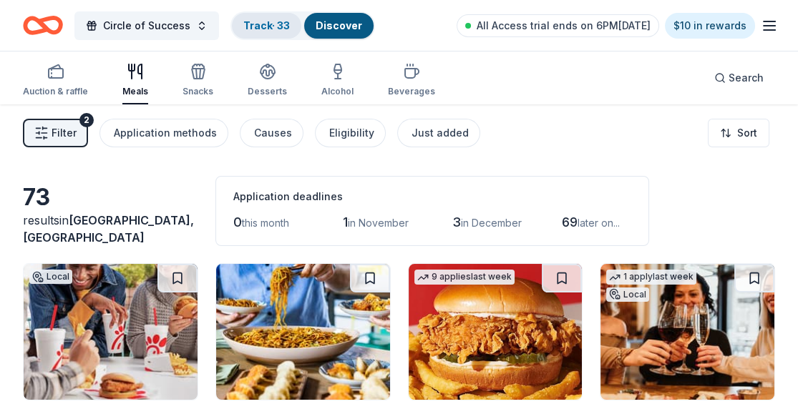
click at [272, 23] on link "Track · 33" at bounding box center [266, 25] width 47 height 12
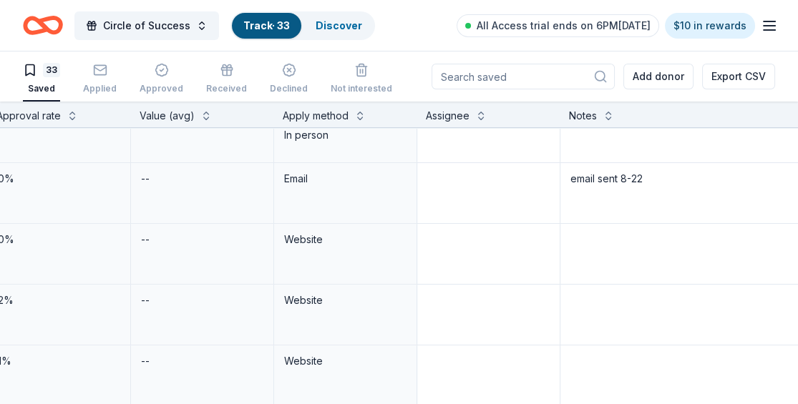
scroll to position [452, 596]
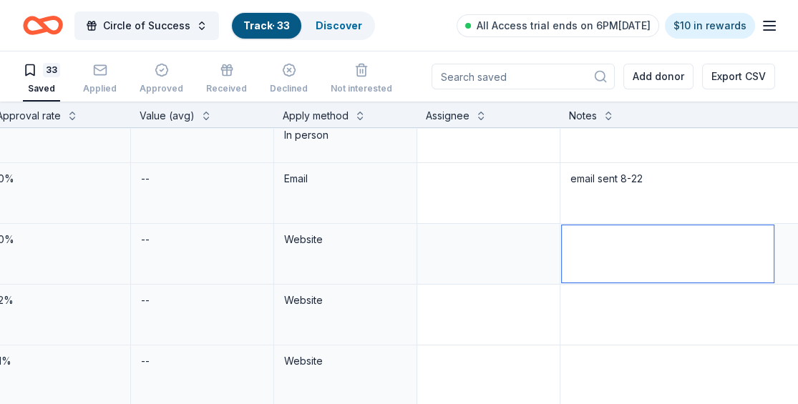
click at [572, 241] on textarea at bounding box center [668, 253] width 212 height 57
type textarea "c"
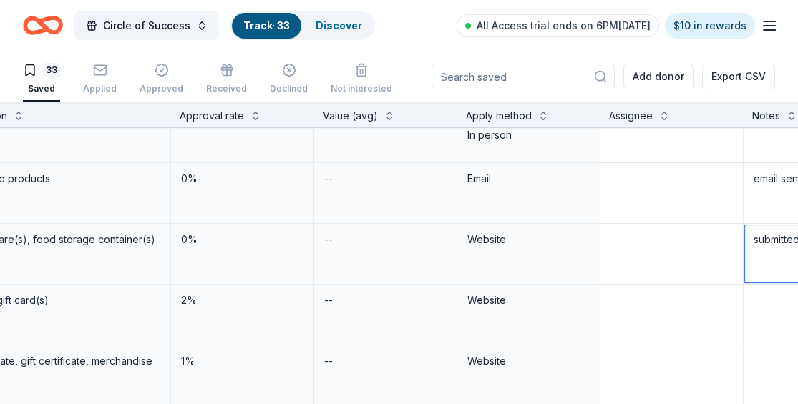
scroll to position [452, 473]
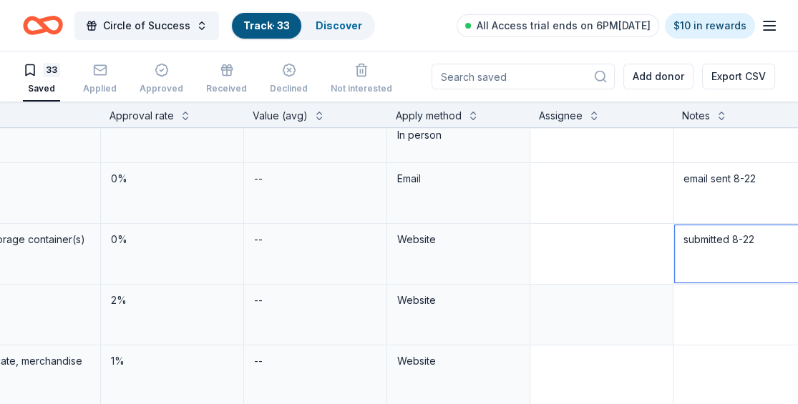
type textarea "submitted 8-22"
click at [681, 295] on textarea at bounding box center [781, 314] width 212 height 57
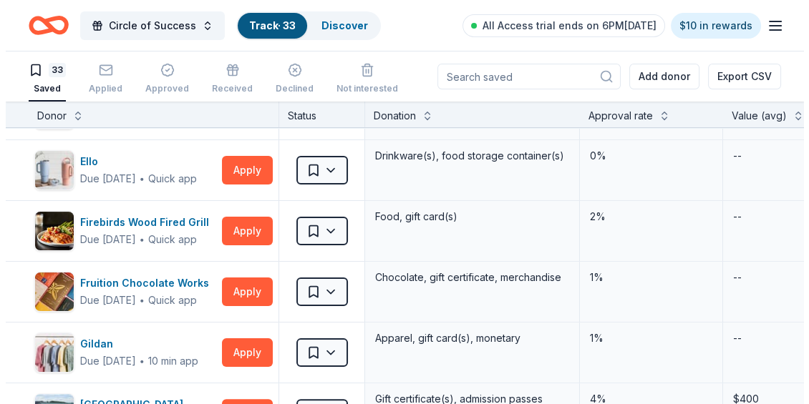
scroll to position [546, 0]
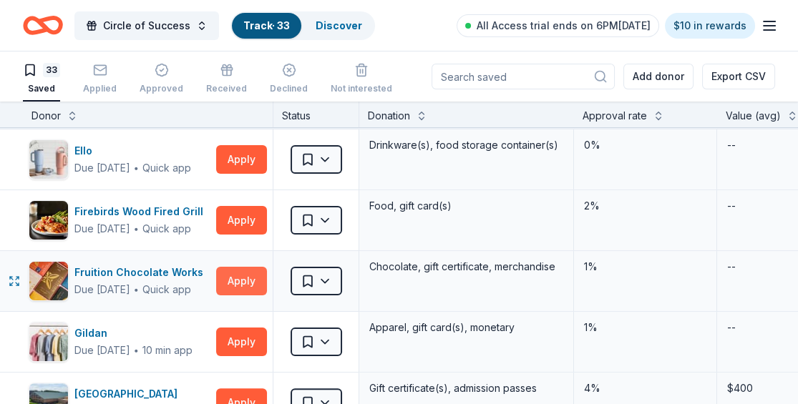
type textarea "submitted 8-18"
click at [241, 283] on button "Apply" at bounding box center [241, 281] width 51 height 29
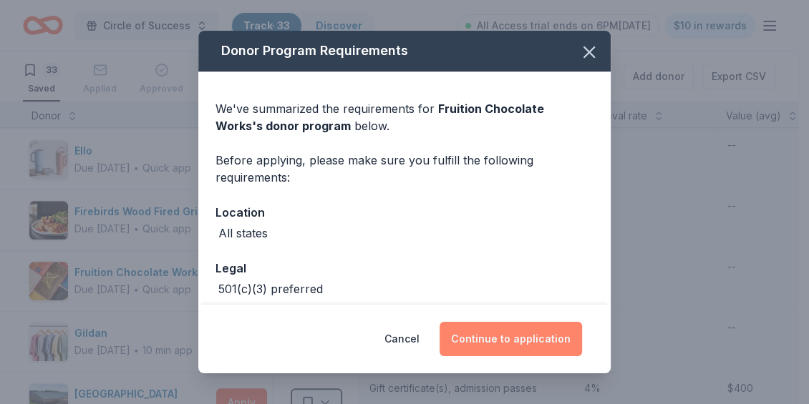
click at [491, 341] on button "Continue to application" at bounding box center [511, 339] width 142 height 34
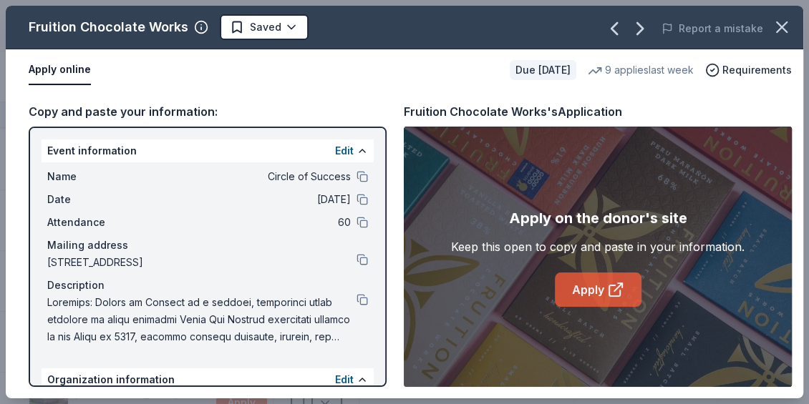
click at [593, 296] on link "Apply" at bounding box center [598, 290] width 87 height 34
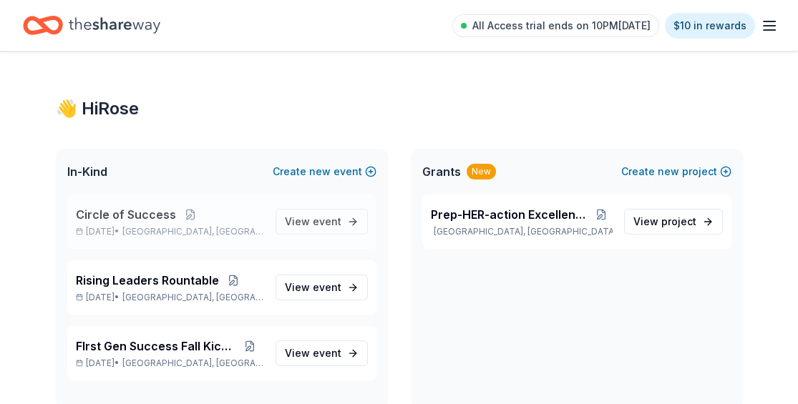
click at [140, 220] on span "Circle of Success" at bounding box center [126, 214] width 100 height 17
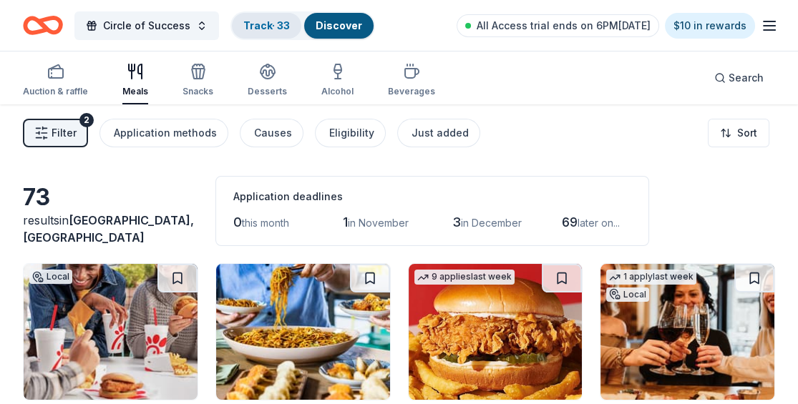
click at [256, 18] on div "Track · 33" at bounding box center [266, 26] width 69 height 26
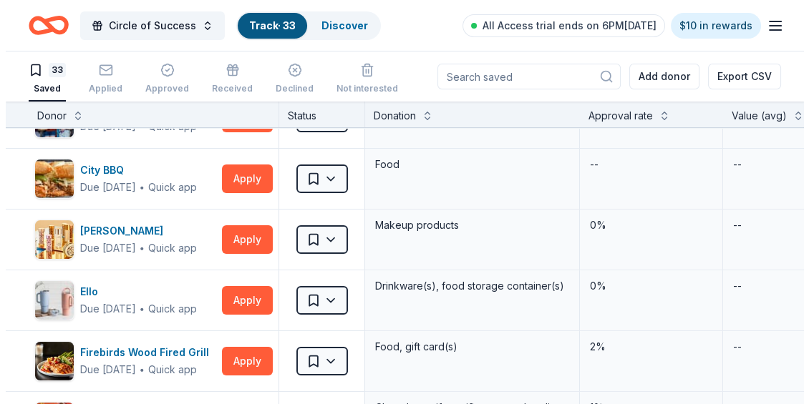
scroll to position [411, 0]
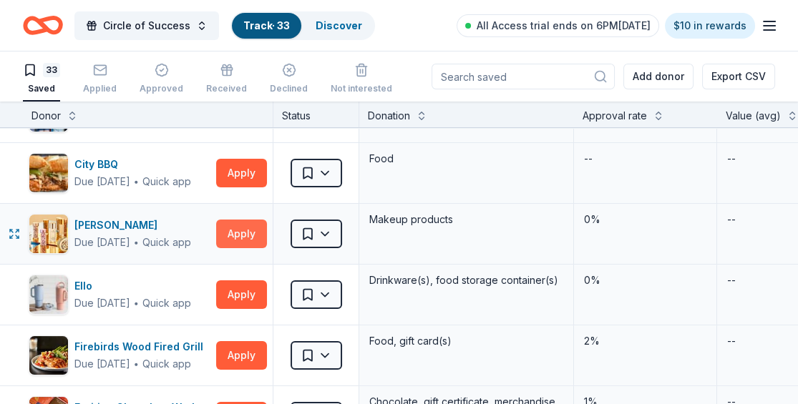
click at [255, 231] on button "Apply" at bounding box center [241, 234] width 51 height 29
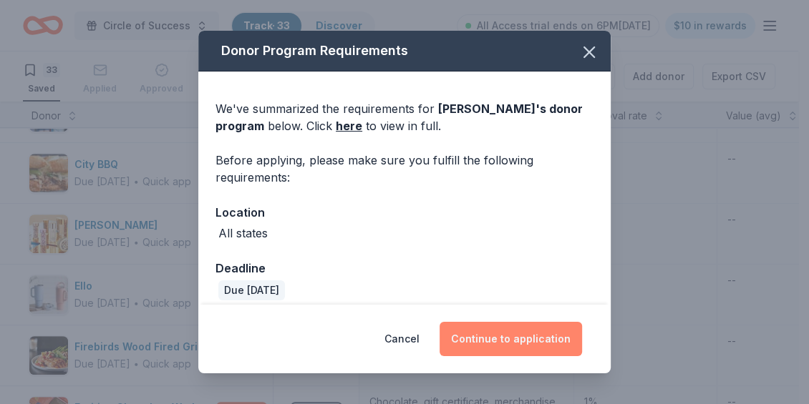
click at [514, 336] on button "Continue to application" at bounding box center [511, 339] width 142 height 34
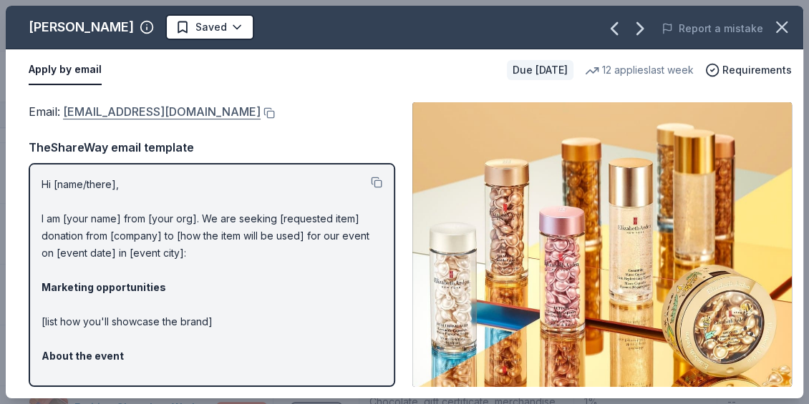
click at [197, 107] on link "publicrelations@elizabetharden.com" at bounding box center [162, 111] width 198 height 19
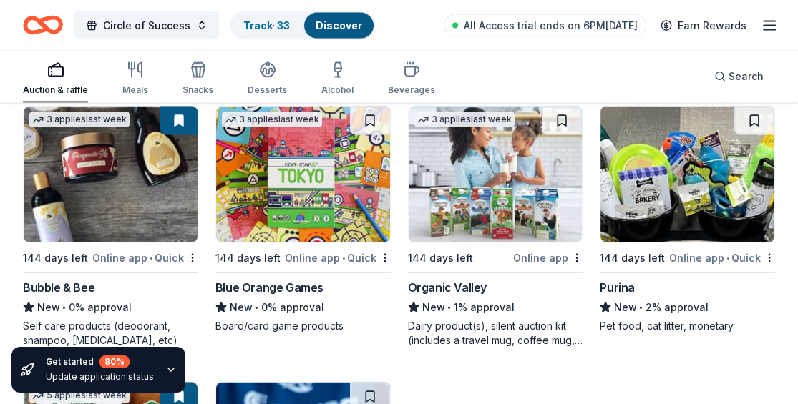
scroll to position [9976, 0]
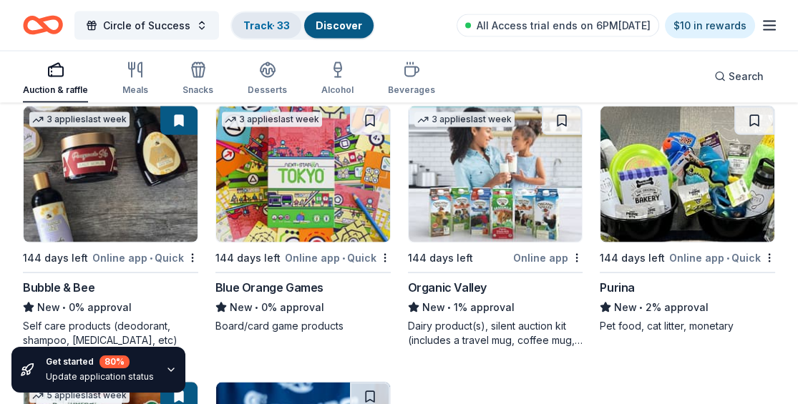
click at [273, 19] on link "Track · 33" at bounding box center [266, 25] width 47 height 12
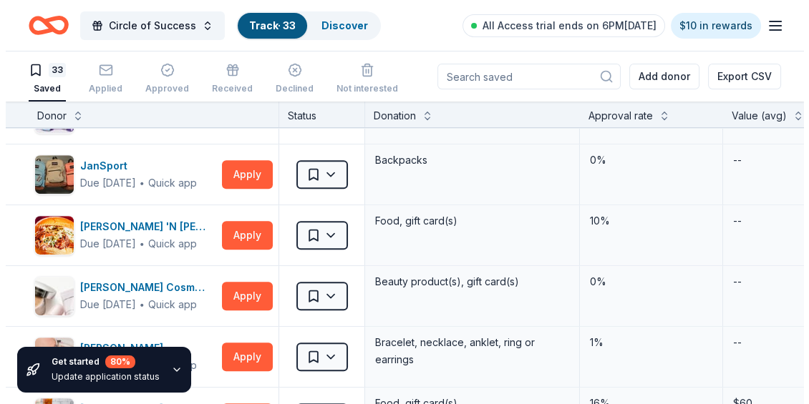
scroll to position [916, 0]
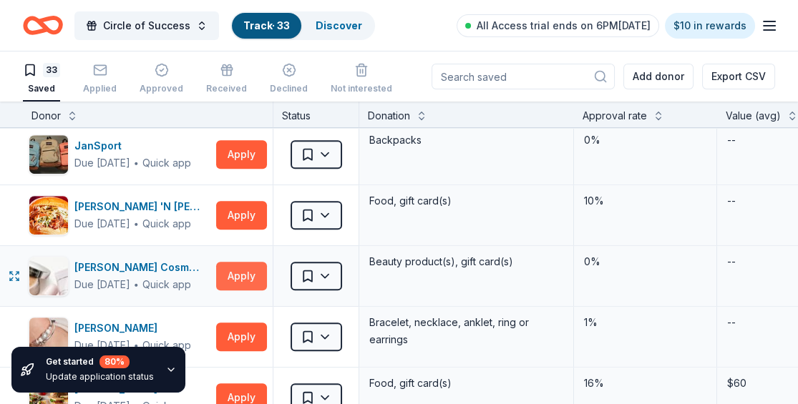
click at [248, 278] on button "Apply" at bounding box center [241, 276] width 51 height 29
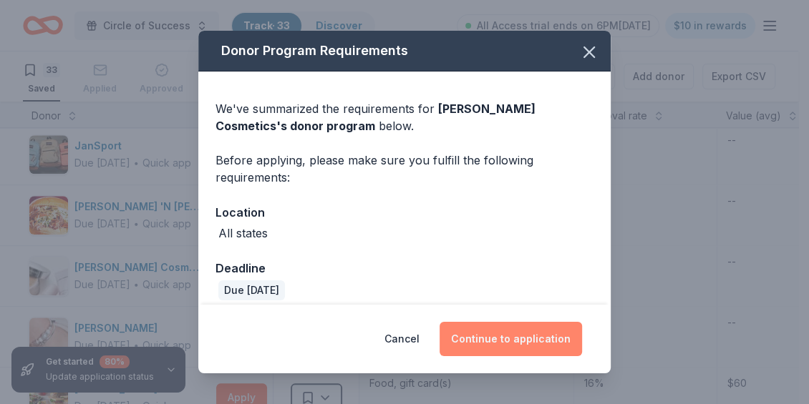
click at [472, 341] on button "Continue to application" at bounding box center [511, 339] width 142 height 34
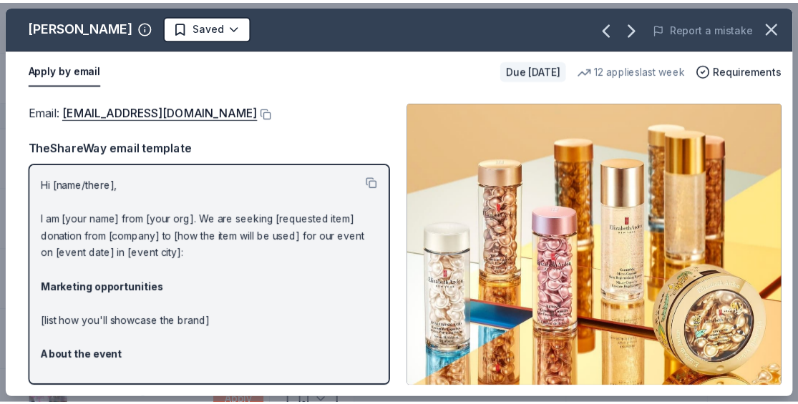
scroll to position [370, 0]
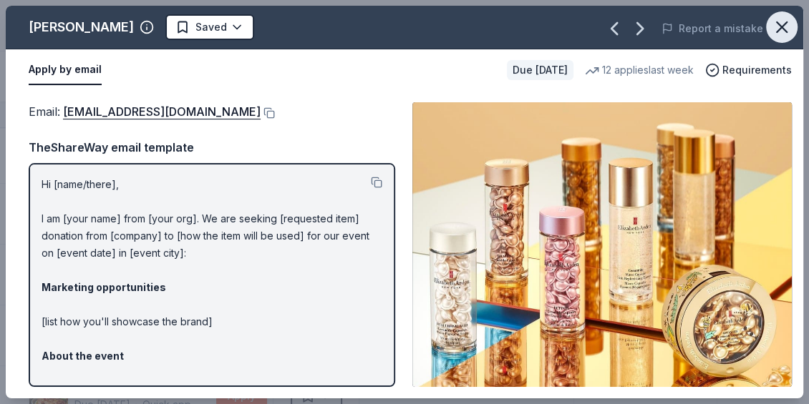
click at [777, 23] on icon "button" at bounding box center [782, 27] width 10 height 10
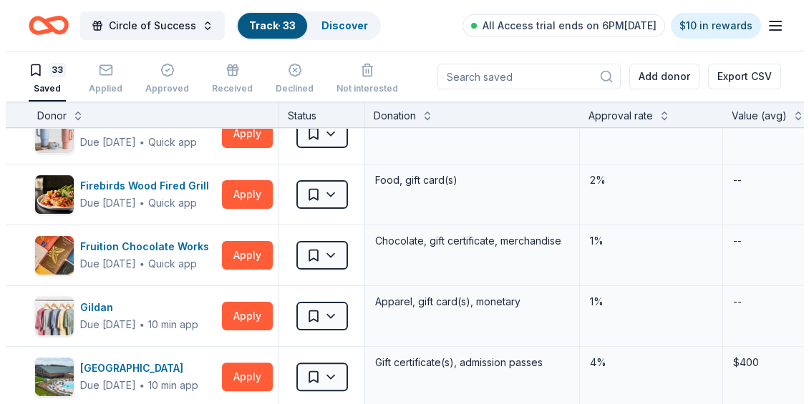
scroll to position [587, 0]
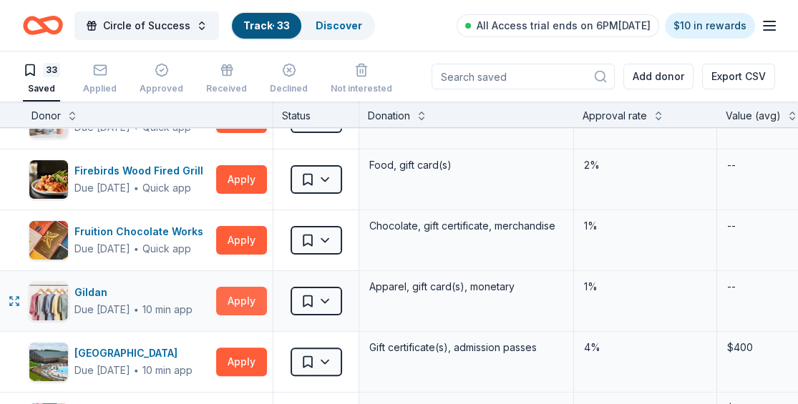
click at [234, 301] on button "Apply" at bounding box center [241, 301] width 51 height 29
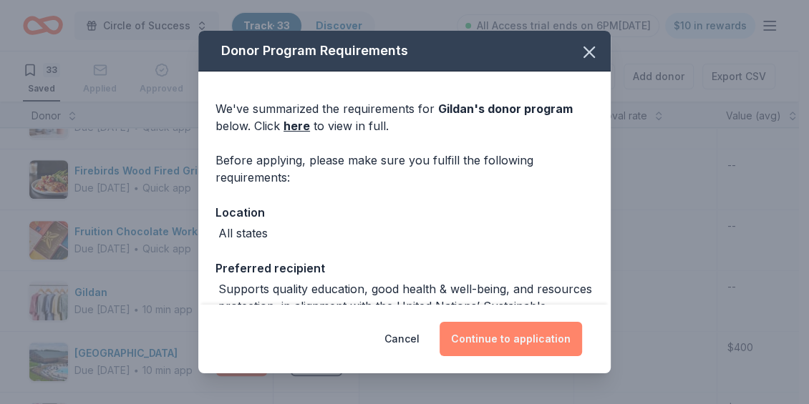
click at [511, 338] on button "Continue to application" at bounding box center [511, 339] width 142 height 34
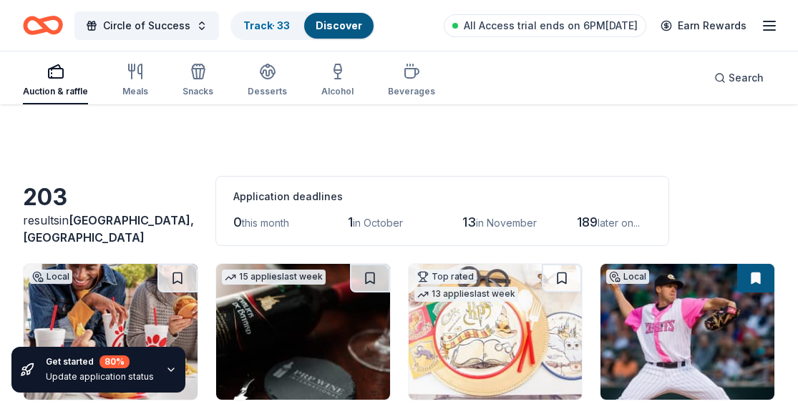
scroll to position [5418, 0]
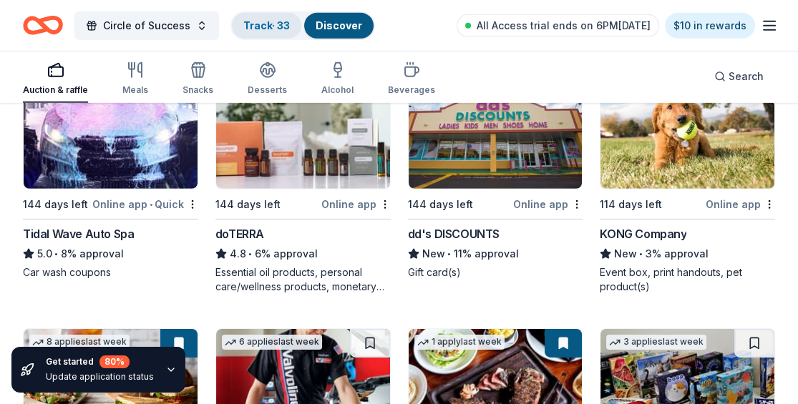
click at [276, 23] on link "Track · 33" at bounding box center [266, 25] width 47 height 12
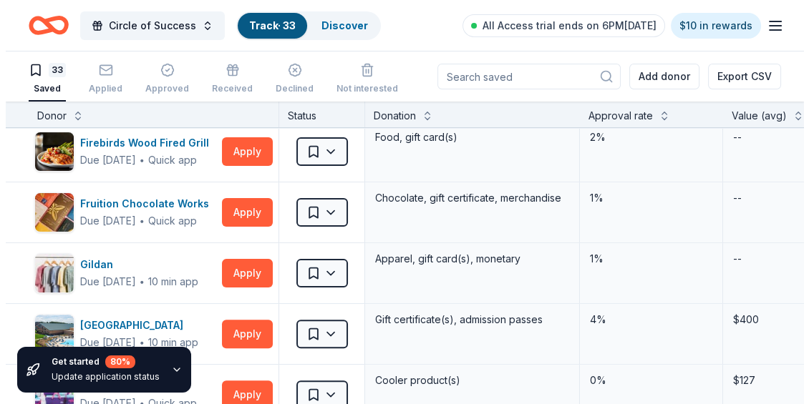
scroll to position [620, 0]
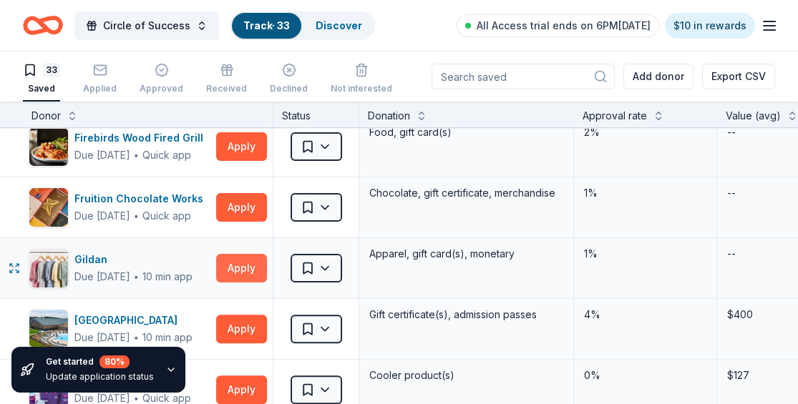
click at [243, 261] on button "Apply" at bounding box center [241, 268] width 51 height 29
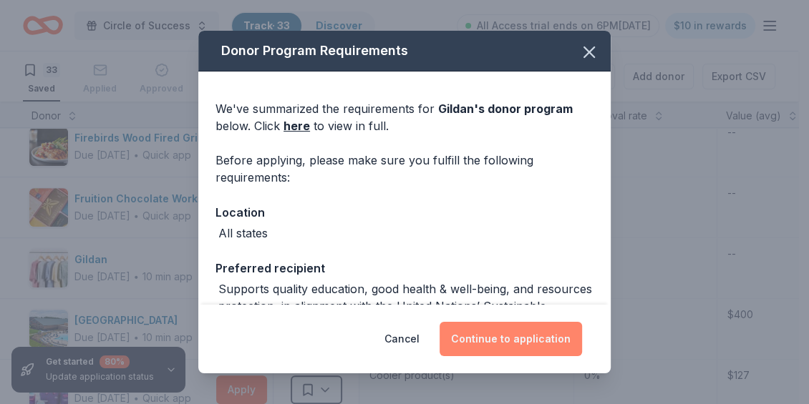
click at [513, 333] on button "Continue to application" at bounding box center [511, 339] width 142 height 34
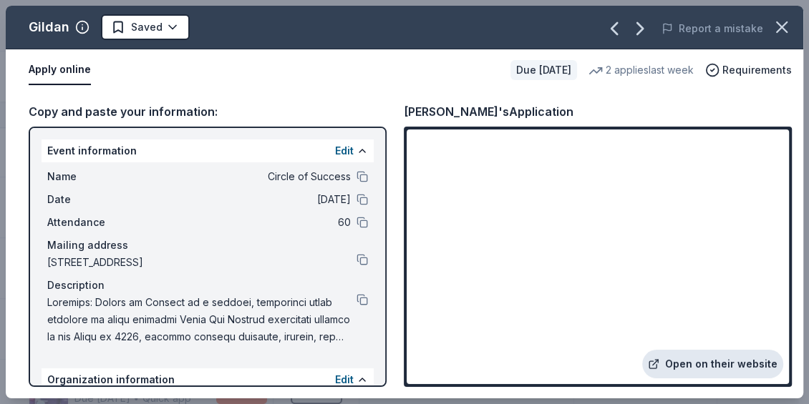
click at [707, 366] on link "Open on their website" at bounding box center [712, 364] width 141 height 29
